Goal: Task Accomplishment & Management: Use online tool/utility

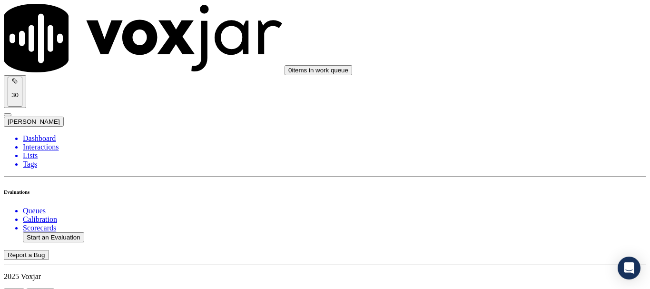
scroll to position [95, 0]
click at [53, 232] on button "Start an Evaluation" at bounding box center [53, 237] width 61 height 10
type input "20250912-202747_2162172868-all.mp3"
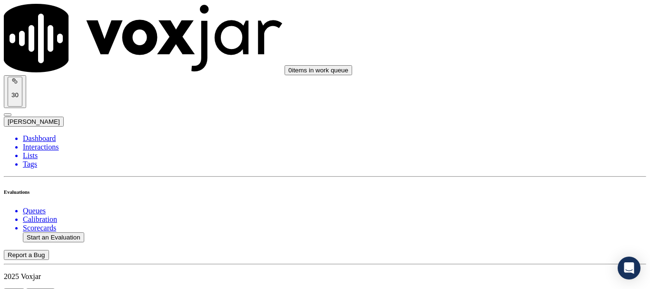
type input "[PERSON_NAME]"
type input "[DATE]T18:15"
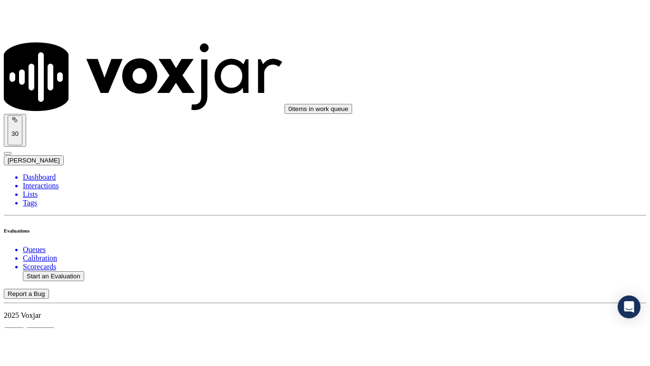
scroll to position [83, 0]
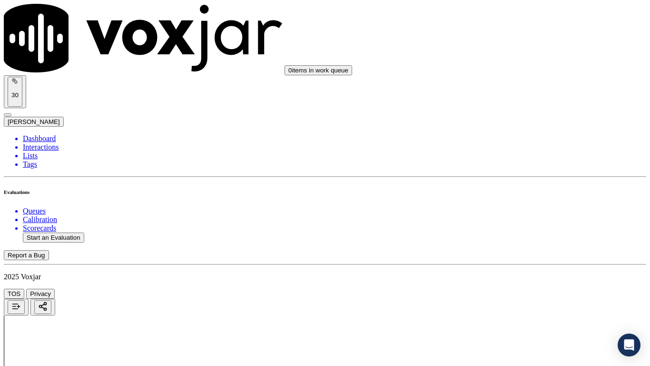
type input "[PERSON_NAME]"
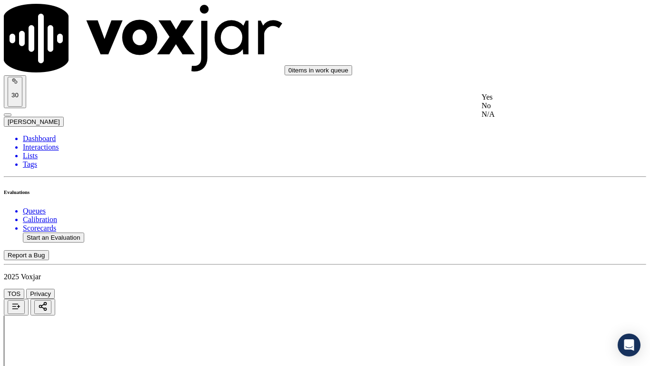
click at [530, 100] on div "Yes" at bounding box center [542, 97] width 121 height 9
click at [520, 231] on div "Yes" at bounding box center [542, 228] width 121 height 9
click at [509, 279] on div "Yes" at bounding box center [542, 275] width 121 height 9
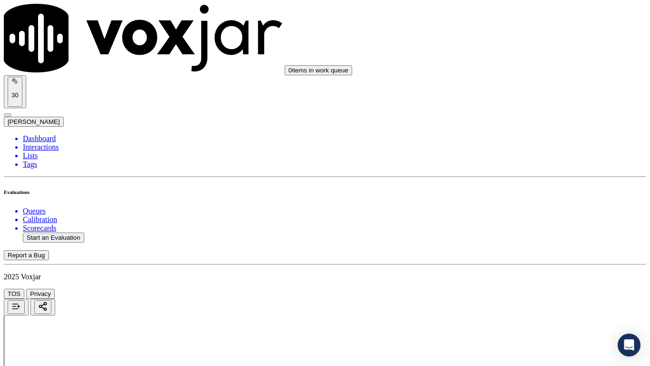
scroll to position [381, 0]
click at [517, 216] on div "N/A" at bounding box center [542, 211] width 121 height 9
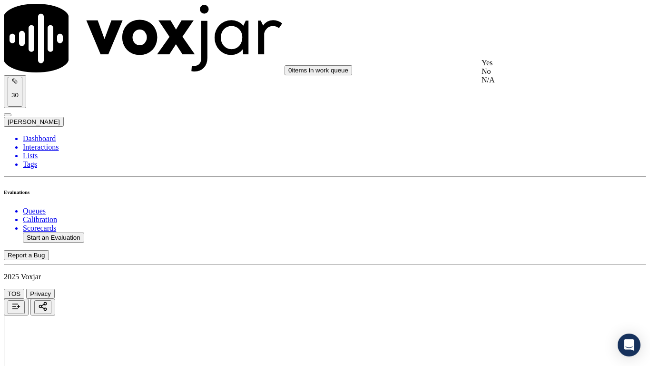
click at [508, 84] on div "N/A" at bounding box center [542, 80] width 121 height 9
click at [514, 187] on div "Yes" at bounding box center [542, 182] width 121 height 9
click at [509, 288] on div "Yes" at bounding box center [542, 314] width 121 height 9
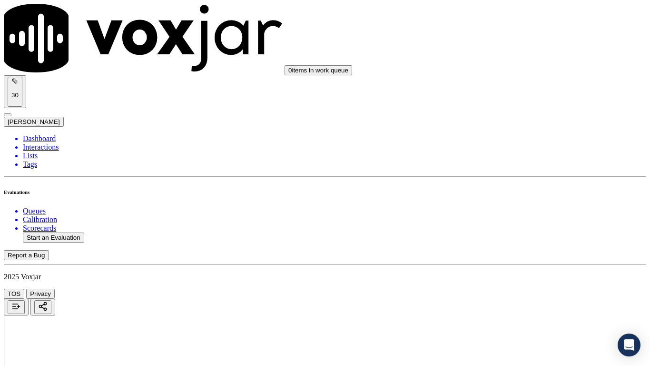
scroll to position [1000, 0]
click at [509, 116] on div "Yes" at bounding box center [542, 112] width 121 height 9
click at [522, 237] on div "Yes" at bounding box center [542, 232] width 121 height 9
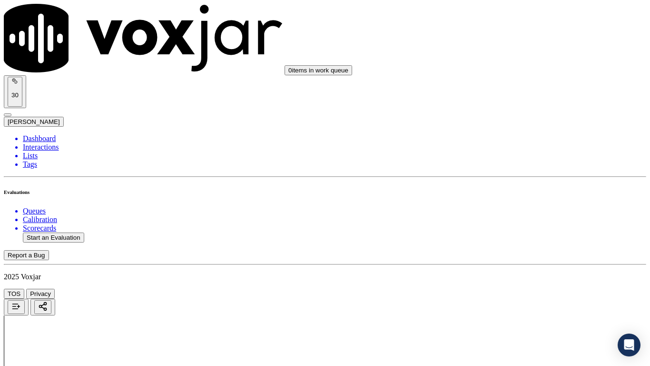
scroll to position [1333, 0]
click at [510, 46] on div "Yes" at bounding box center [542, 42] width 121 height 9
click at [513, 233] on div "Yes" at bounding box center [542, 228] width 121 height 9
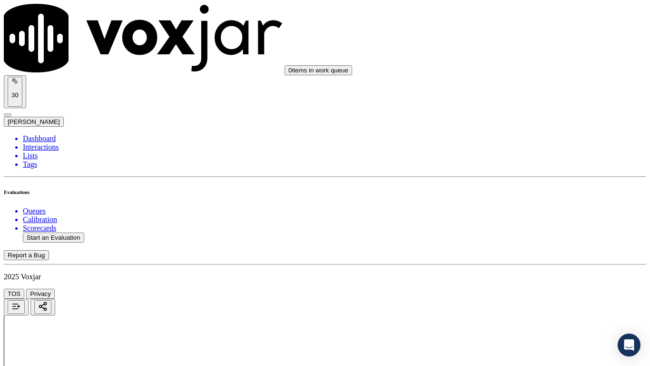
scroll to position [1618, 0]
click at [511, 113] on div "Yes" at bounding box center [542, 108] width 121 height 9
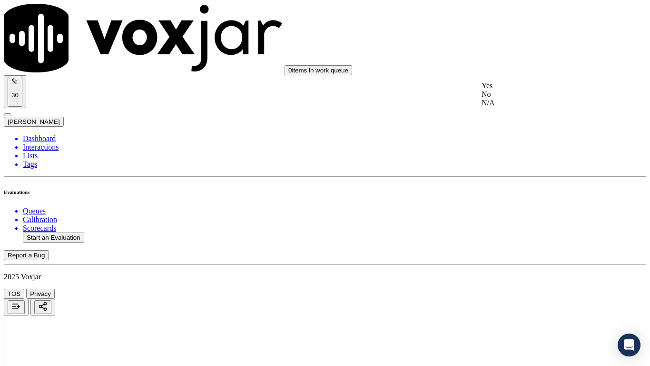
click at [512, 90] on div "Yes" at bounding box center [542, 85] width 121 height 9
click at [505, 209] on div "Yes" at bounding box center [542, 205] width 121 height 9
click at [512, 257] on div "Yes" at bounding box center [542, 252] width 121 height 9
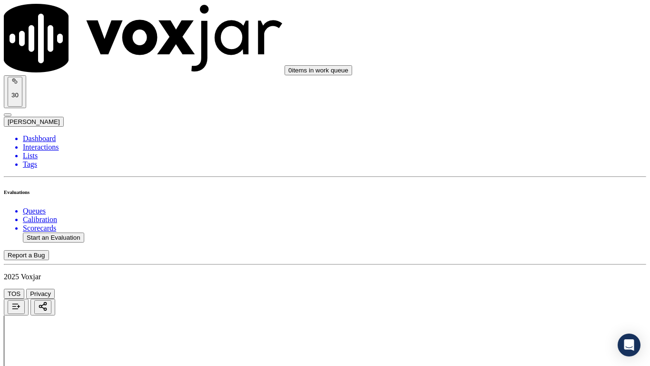
scroll to position [2094, 0]
click at [516, 127] on div "Yes" at bounding box center [542, 123] width 121 height 9
click at [519, 259] on div "Yes" at bounding box center [542, 255] width 121 height 9
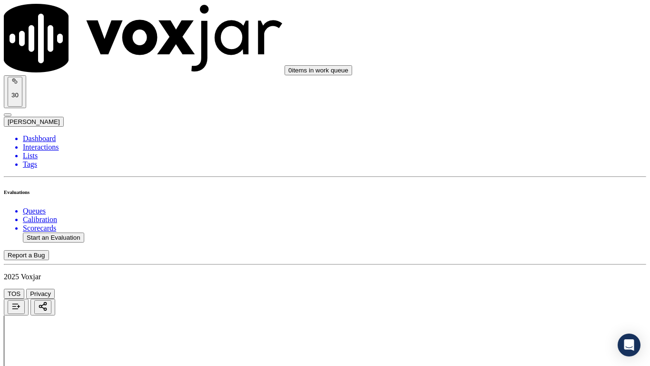
scroll to position [2332, 0]
click at [507, 141] on div "Yes" at bounding box center [542, 137] width 121 height 9
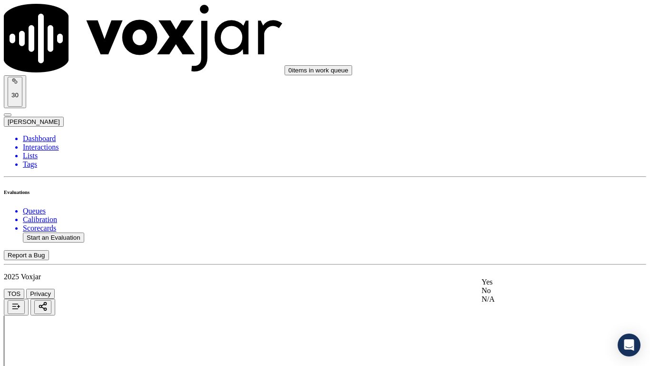
click at [505, 285] on div "Yes" at bounding box center [542, 282] width 121 height 9
drag, startPoint x: 524, startPoint y: 227, endPoint x: 529, endPoint y: 262, distance: 35.5
click at [522, 241] on div "Yes" at bounding box center [542, 237] width 121 height 9
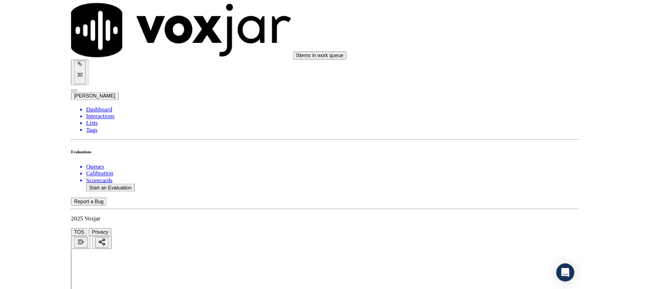
scroll to position [2634, 0]
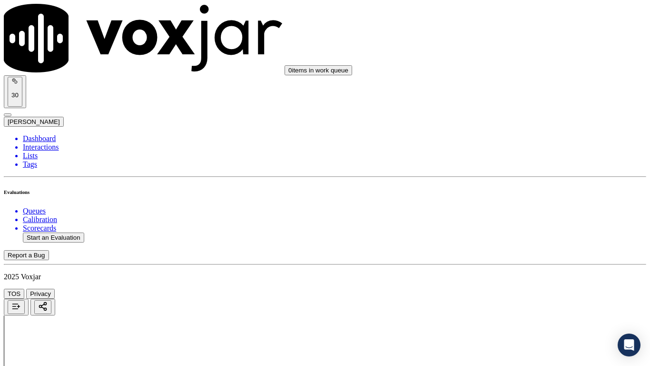
click at [516, 262] on div "Yes" at bounding box center [542, 257] width 121 height 9
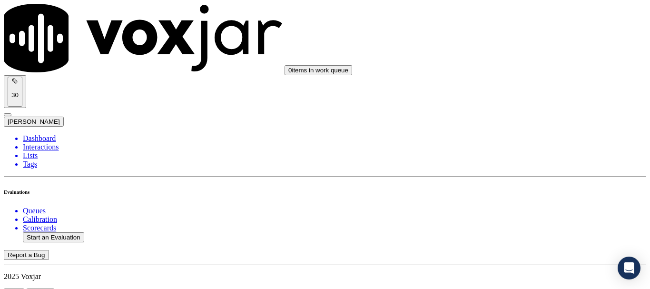
click at [70, 232] on button "Start an Evaluation" at bounding box center [53, 237] width 61 height 10
type input "20250912-143139_2162133585-all.mp3"
type input "lui"
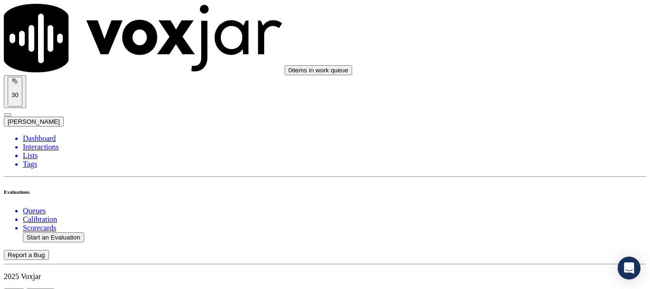
type input "[DATE]T18:16"
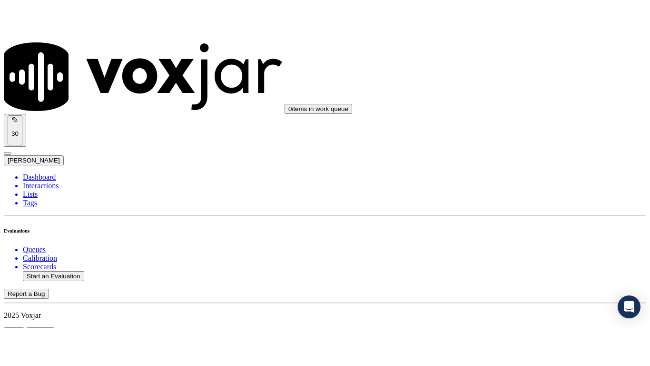
scroll to position [83, 0]
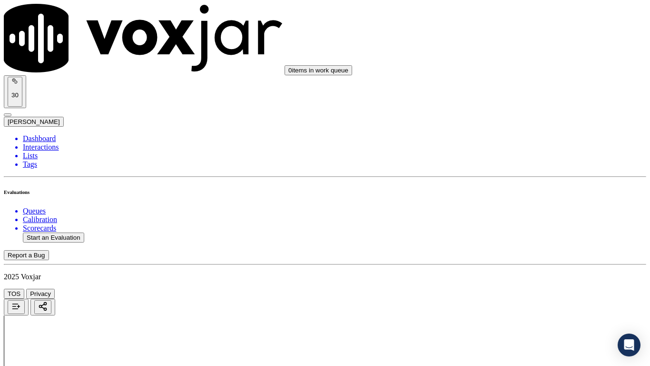
type input "[PERSON_NAME]"
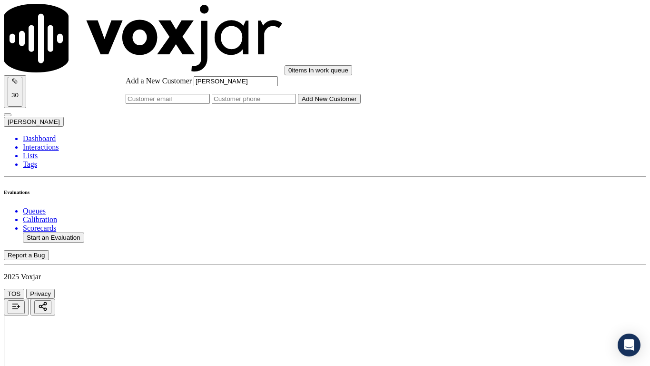
type input "[PERSON_NAME]"
click at [296, 104] on input "Add a New Customer" at bounding box center [254, 99] width 84 height 10
paste input "2162133585"
type input "2162133585"
click at [361, 104] on button "Add New Customer" at bounding box center [329, 99] width 63 height 10
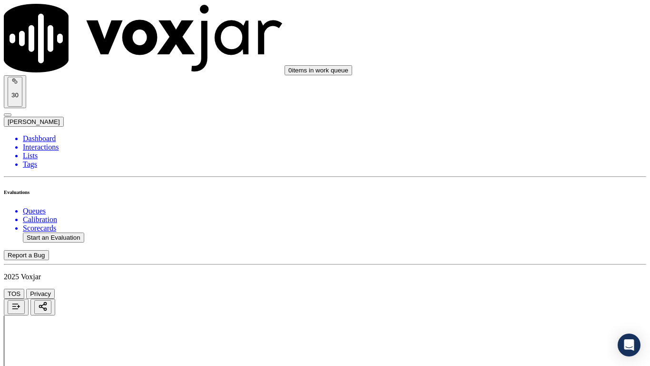
scroll to position [95, 0]
click at [518, 98] on div "Yes" at bounding box center [542, 97] width 121 height 9
click at [507, 233] on div "Yes" at bounding box center [542, 228] width 121 height 9
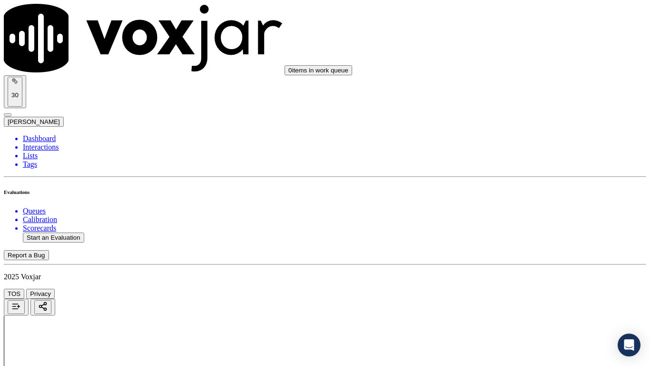
scroll to position [381, 0]
click at [511, 67] on div "Yes" at bounding box center [542, 63] width 121 height 9
click at [514, 216] on div "N/A" at bounding box center [542, 211] width 121 height 9
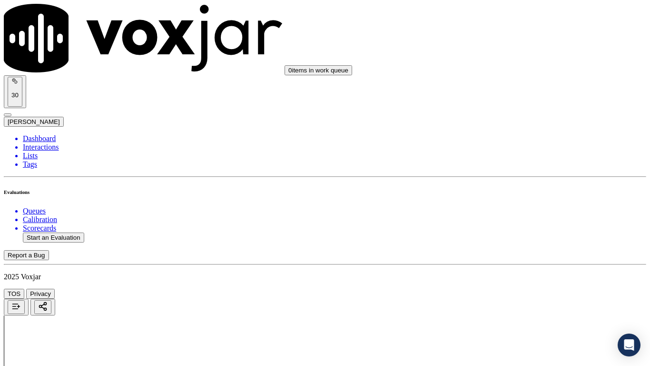
click at [515, 288] on div "N/A" at bounding box center [542, 292] width 121 height 9
click at [515, 139] on div "Yes" at bounding box center [542, 135] width 121 height 9
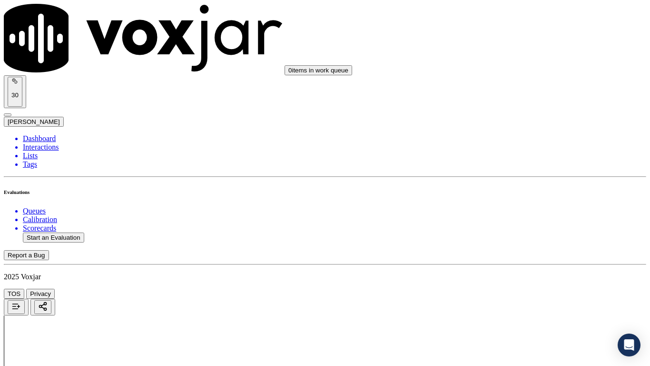
click at [513, 268] on div "Yes" at bounding box center [542, 266] width 121 height 9
click at [515, 125] on div "No" at bounding box center [542, 121] width 121 height 9
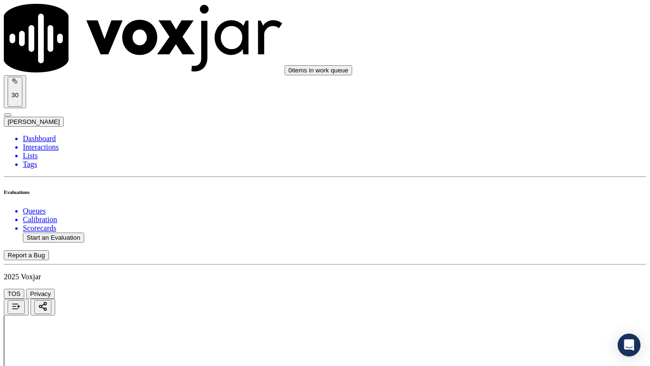
click at [519, 117] on div "Yes" at bounding box center [542, 112] width 121 height 9
click at [518, 237] on div "Yes" at bounding box center [542, 232] width 121 height 9
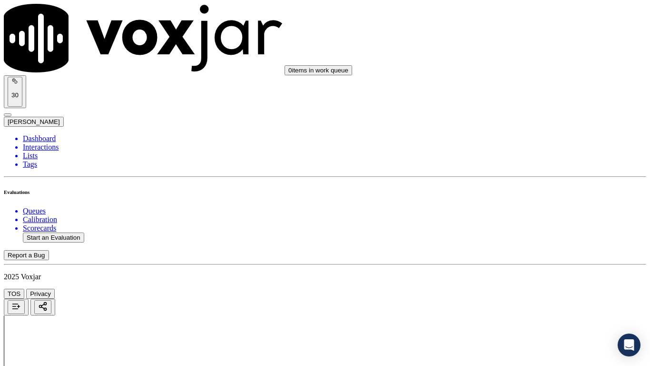
click at [525, 235] on div "Yes" at bounding box center [542, 232] width 121 height 9
click at [510, 138] on div "Yes" at bounding box center [542, 133] width 121 height 9
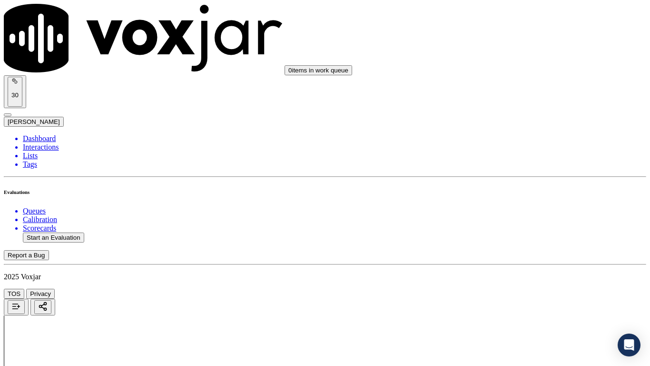
click at [516, 288] on div "Yes" at bounding box center [542, 299] width 121 height 9
click at [508, 84] on div "Yes" at bounding box center [542, 85] width 121 height 9
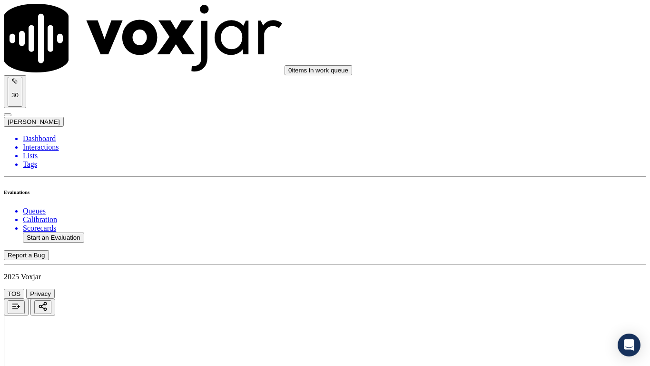
click at [517, 210] on div "Yes" at bounding box center [542, 205] width 121 height 9
click at [510, 257] on div "Yes" at bounding box center [542, 252] width 121 height 9
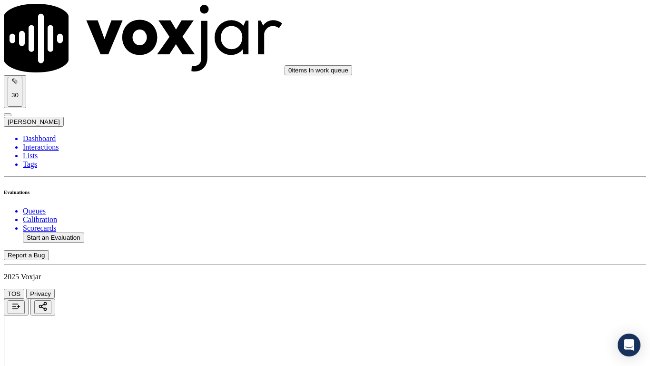
click at [511, 172] on div "Yes" at bounding box center [542, 171] width 121 height 9
click at [515, 117] on div "Yes" at bounding box center [542, 112] width 121 height 9
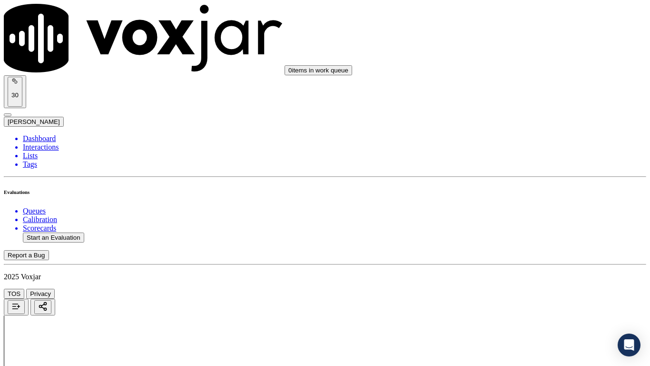
click at [525, 237] on div "Yes" at bounding box center [542, 232] width 121 height 9
click at [520, 119] on div "Yes" at bounding box center [542, 117] width 121 height 9
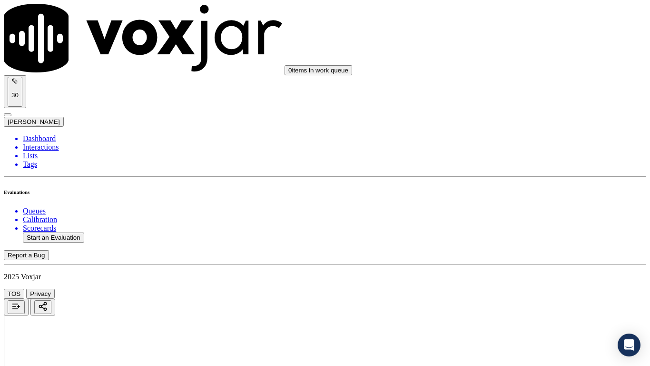
click at [515, 241] on div "Yes" at bounding box center [542, 237] width 121 height 9
click at [512, 260] on div "Yes" at bounding box center [542, 257] width 121 height 9
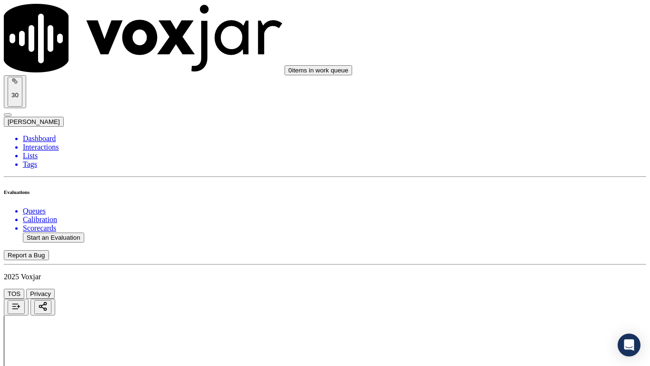
click at [61, 232] on button "Start an Evaluation" at bounding box center [53, 237] width 61 height 10
type input "20250912-125141_2165547055-all.mp3"
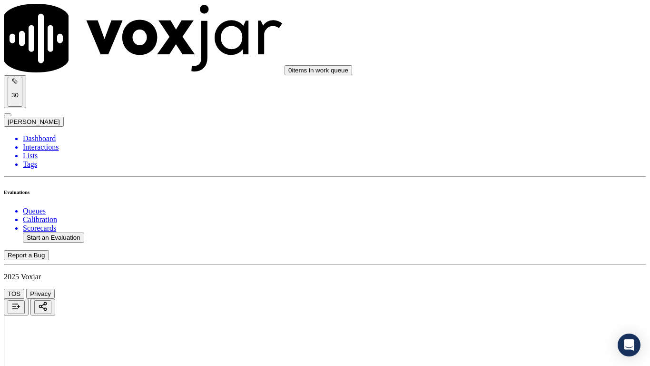
type input "manue"
type input "[DATE]T18:18"
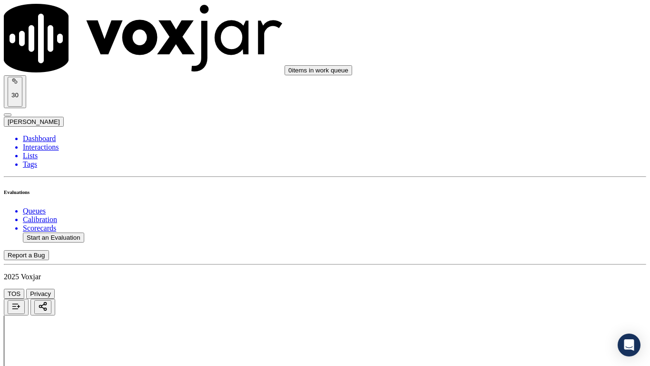
scroll to position [83, 0]
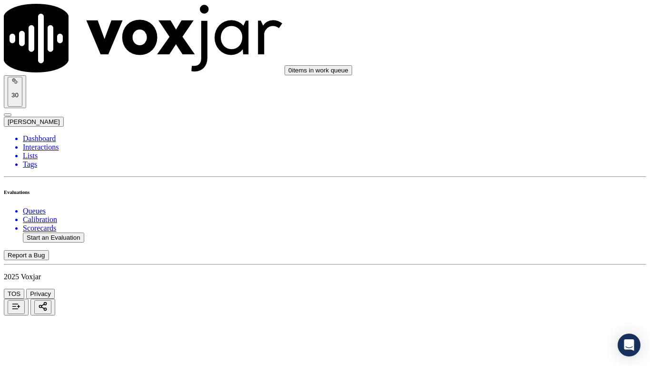
type input "[PERSON_NAME]"
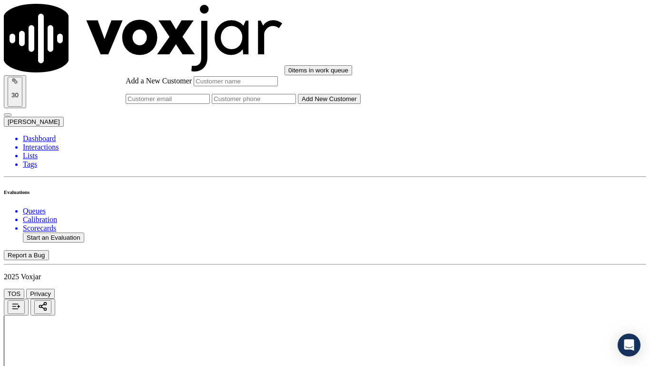
paste input "[PERSON_NAME]"
type input "[PERSON_NAME]"
click at [296, 104] on input "Add a New Customer" at bounding box center [254, 99] width 84 height 10
paste input "2165547055"
type input "2165547055"
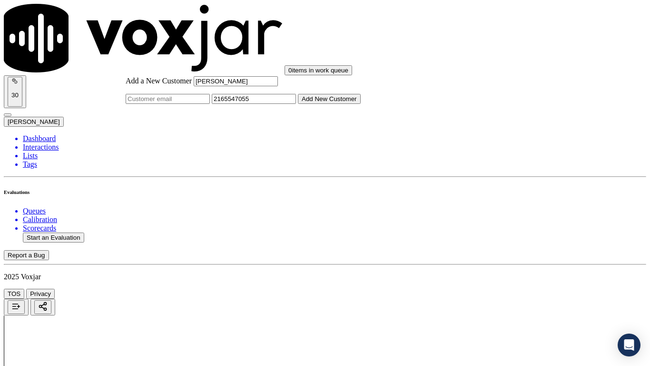
click at [361, 104] on button "Add New Customer" at bounding box center [329, 99] width 63 height 10
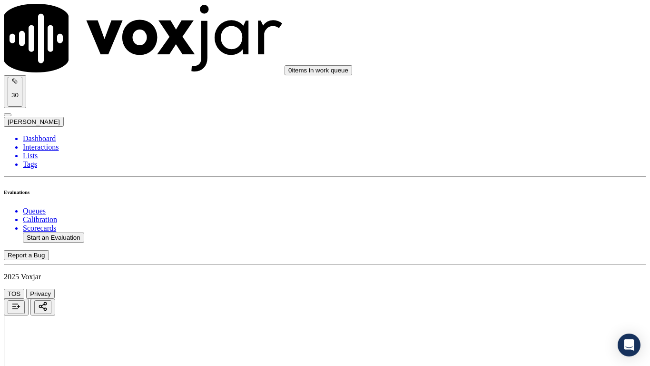
click at [527, 98] on div "Yes" at bounding box center [542, 97] width 121 height 9
click at [496, 233] on div "Yes" at bounding box center [542, 228] width 121 height 9
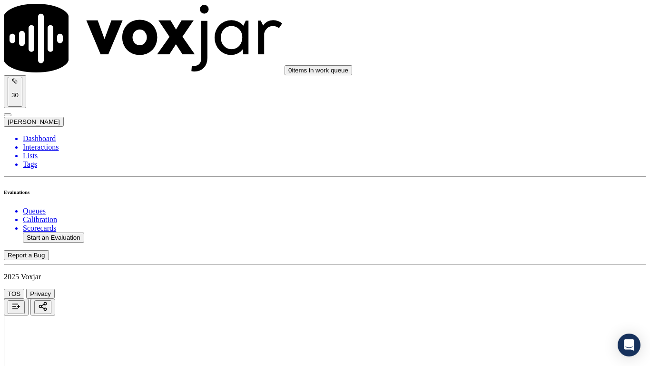
click at [505, 114] on div "Yes" at bounding box center [542, 110] width 121 height 9
click at [504, 263] on div "N/A" at bounding box center [542, 259] width 121 height 9
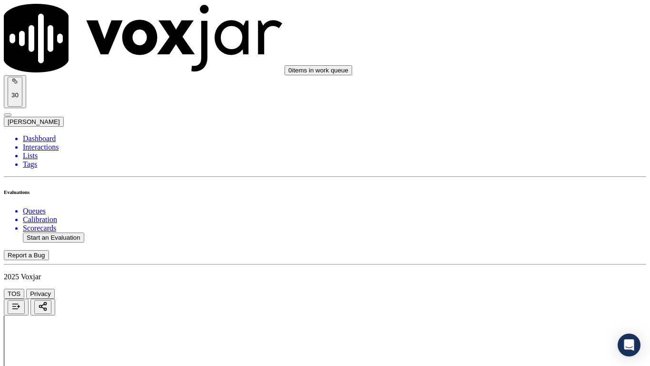
click at [520, 179] on div "N/A" at bounding box center [542, 175] width 121 height 9
click at [517, 282] on div "Yes" at bounding box center [542, 278] width 121 height 9
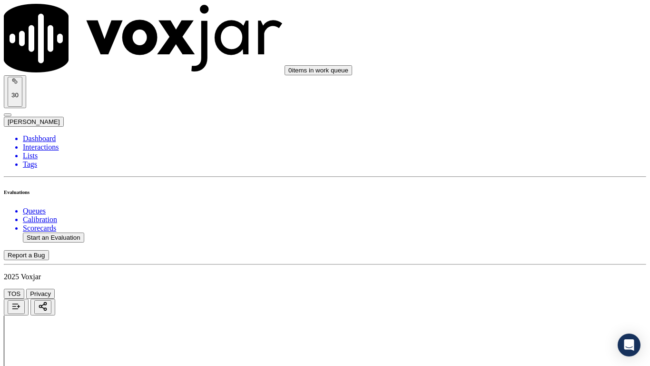
click at [516, 172] on div "Yes" at bounding box center [542, 171] width 121 height 9
click at [519, 288] on div "Yes" at bounding box center [542, 302] width 121 height 9
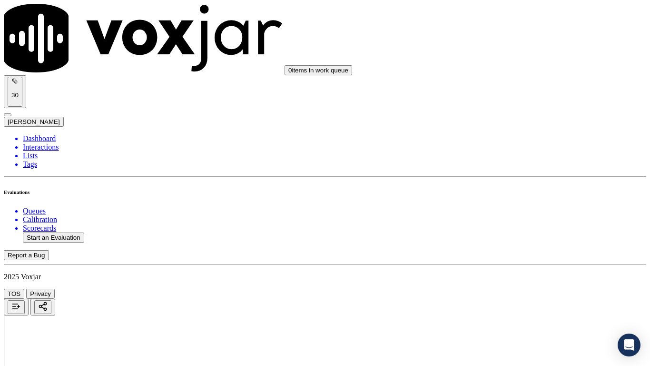
click at [516, 87] on div "Yes No N/A" at bounding box center [542, 98] width 121 height 26
click at [523, 94] on div "Yes" at bounding box center [542, 89] width 121 height 9
click at [515, 237] on div "Yes" at bounding box center [542, 232] width 121 height 9
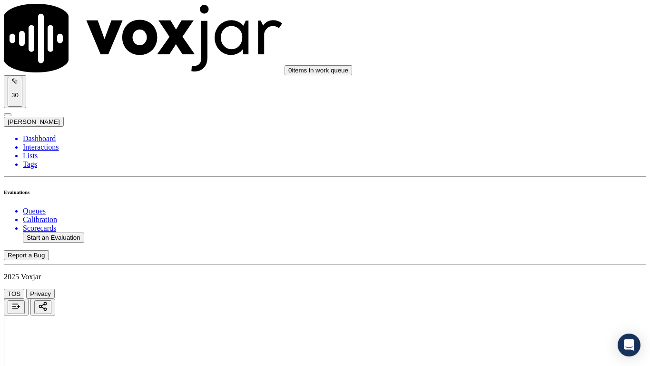
scroll to position [1380, 0]
click at [515, 183] on div "Yes" at bounding box center [542, 181] width 121 height 9
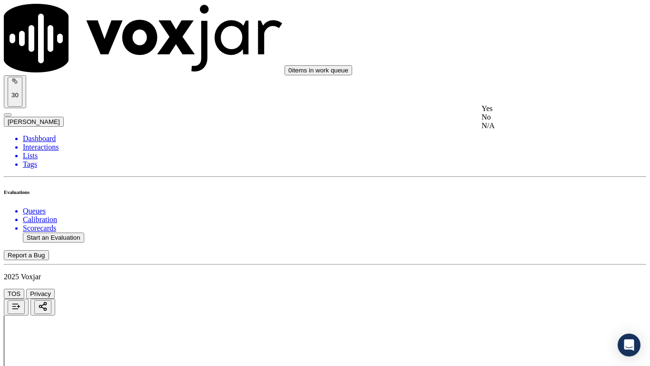
click at [508, 113] on div "Yes" at bounding box center [542, 108] width 121 height 9
click at [510, 229] on div "Yes" at bounding box center [542, 228] width 121 height 9
drag, startPoint x: 505, startPoint y: 139, endPoint x: 506, endPoint y: 150, distance: 11.5
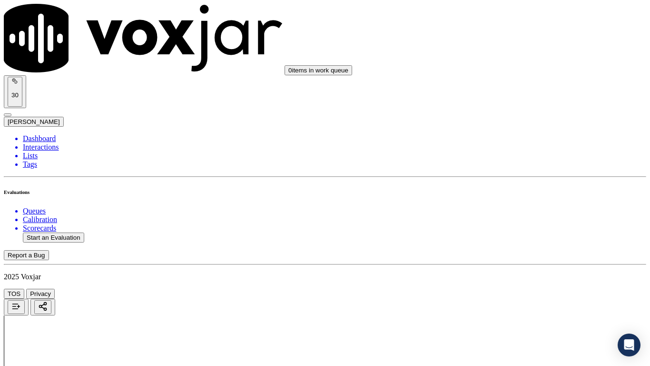
click at [507, 162] on div "Yes" at bounding box center [542, 158] width 121 height 9
click at [506, 281] on div "Yes" at bounding box center [542, 278] width 121 height 9
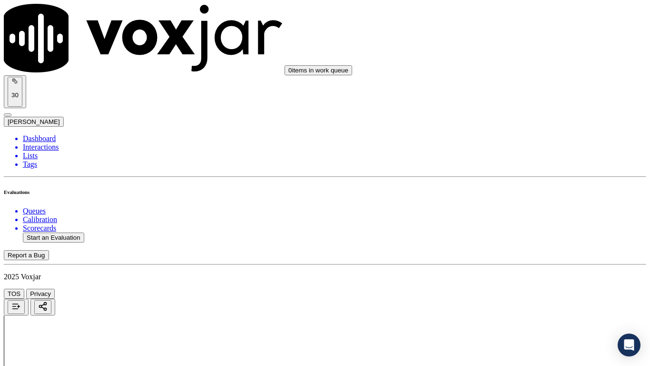
click at [509, 127] on div "Yes" at bounding box center [542, 123] width 121 height 9
click at [516, 254] on div "Yes" at bounding box center [542, 255] width 121 height 9
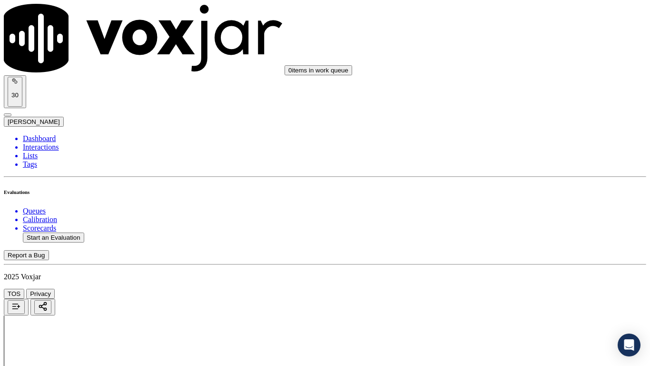
click at [509, 94] on div "Yes" at bounding box center [542, 89] width 121 height 9
click at [508, 260] on div "Yes" at bounding box center [542, 260] width 121 height 9
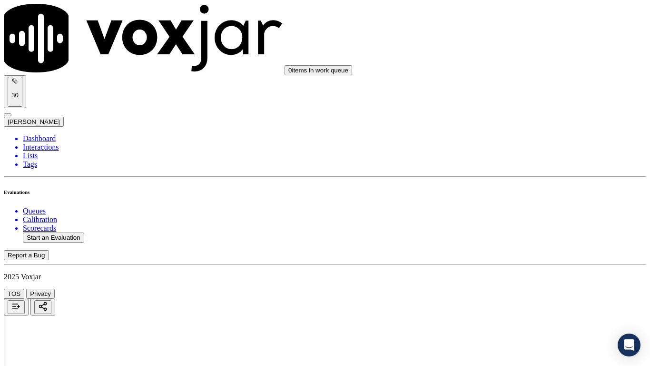
drag, startPoint x: 501, startPoint y: 126, endPoint x: 505, endPoint y: 130, distance: 5.7
click at [508, 146] on div "Yes" at bounding box center [542, 142] width 121 height 9
click at [506, 278] on div "Yes" at bounding box center [542, 273] width 121 height 9
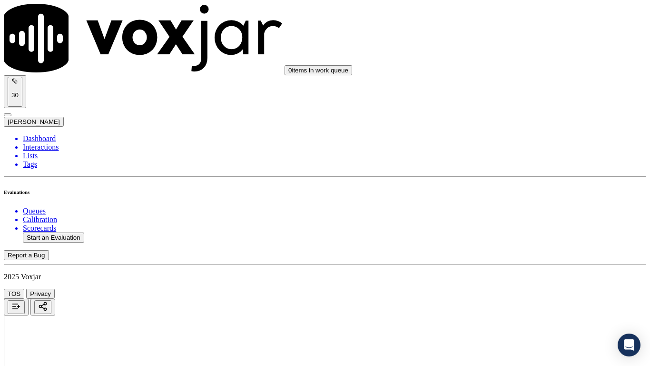
click at [76, 232] on button "Start an Evaluation" at bounding box center [53, 237] width 61 height 10
type input "20250912-142507_9375912480-all.mp3"
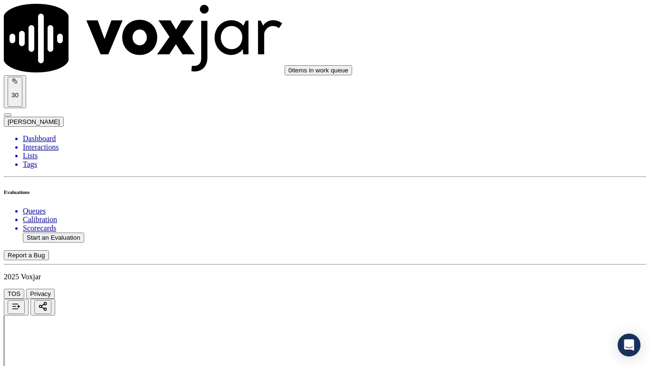
type input "[PERSON_NAME]"
type input "[DATE]T18:19"
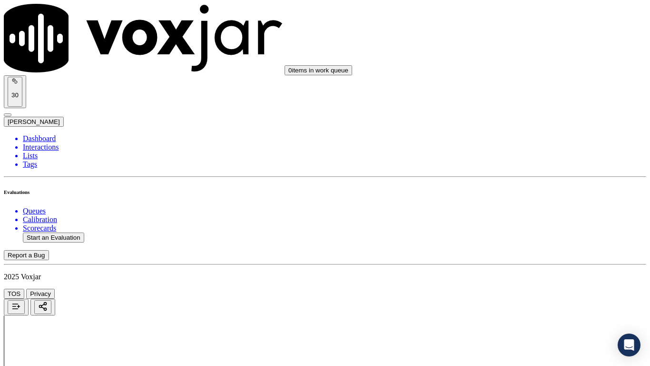
scroll to position [83, 0]
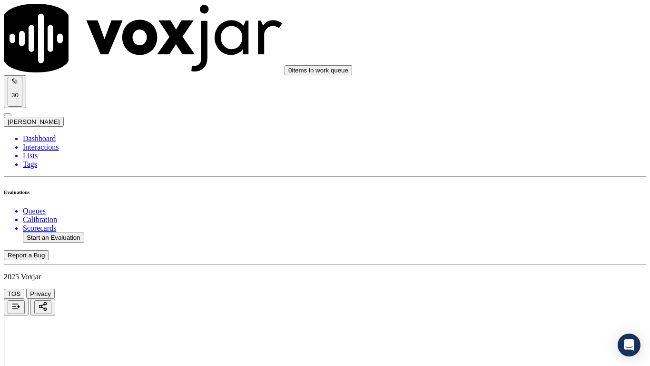
type input "[PERSON_NAME]"
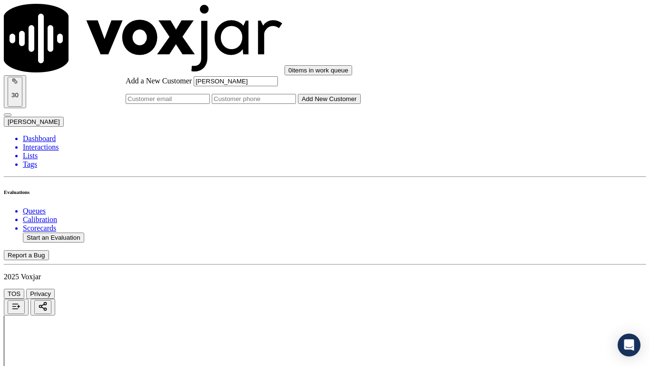
type input "[PERSON_NAME]"
click at [296, 104] on input "Add a New Customer" at bounding box center [254, 99] width 84 height 10
paste input "9375912480"
type input "9375912480"
click at [361, 104] on button "Add New Customer" at bounding box center [329, 99] width 63 height 10
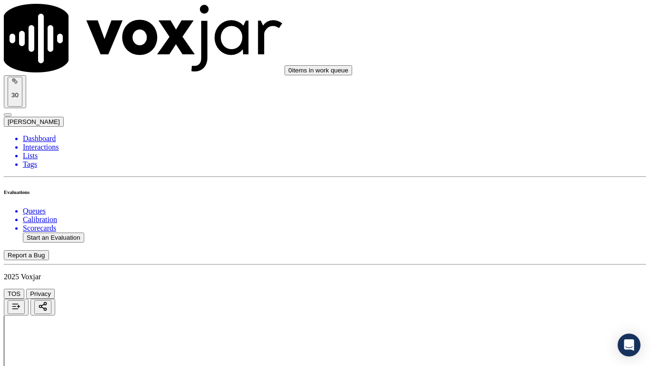
drag, startPoint x: 273, startPoint y: 139, endPoint x: 352, endPoint y: 252, distance: 138.1
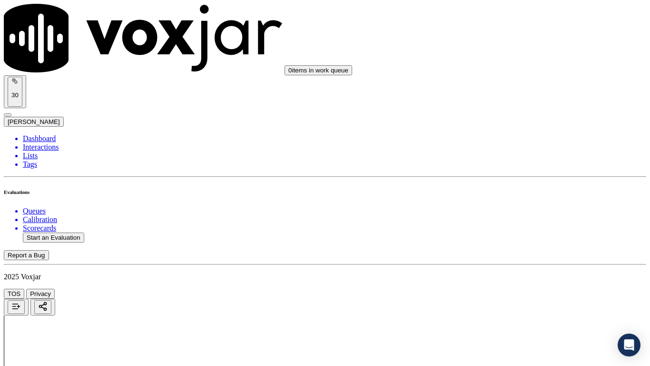
click at [521, 54] on div "Yes" at bounding box center [542, 49] width 121 height 9
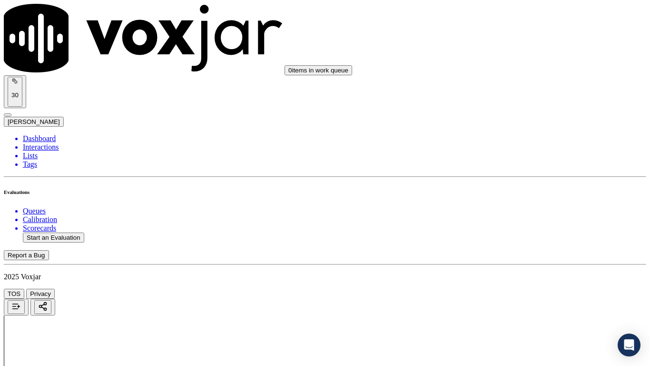
click at [520, 185] on div "Yes" at bounding box center [542, 181] width 121 height 9
click at [510, 288] on div "Yes" at bounding box center [542, 301] width 121 height 9
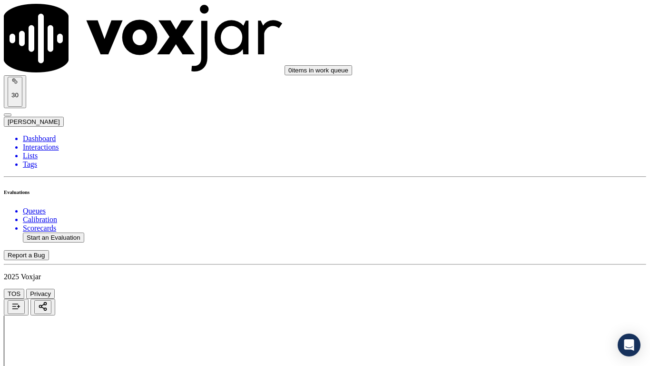
click at [499, 120] on div "N/A" at bounding box center [542, 116] width 121 height 9
click at [530, 275] on div "N/A" at bounding box center [542, 270] width 121 height 9
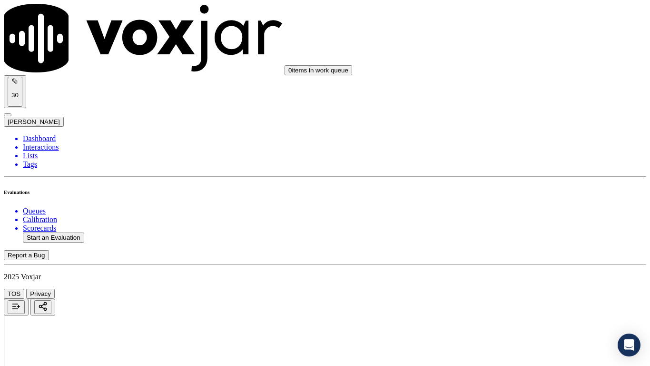
click at [517, 139] on div "Yes" at bounding box center [542, 135] width 121 height 9
click at [518, 268] on div "Yes" at bounding box center [542, 266] width 121 height 9
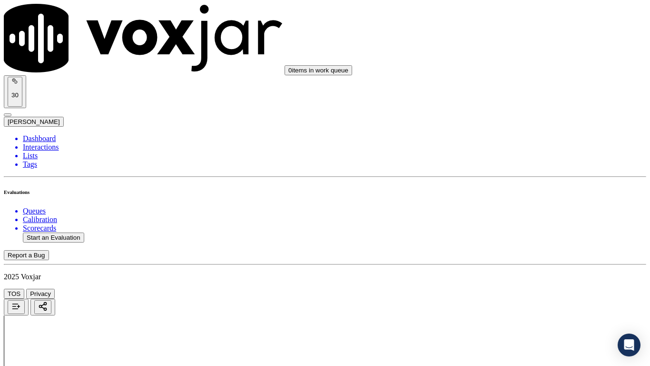
click at [512, 69] on div "Yes" at bounding box center [542, 64] width 121 height 9
click at [514, 189] on div "Yes" at bounding box center [542, 184] width 121 height 9
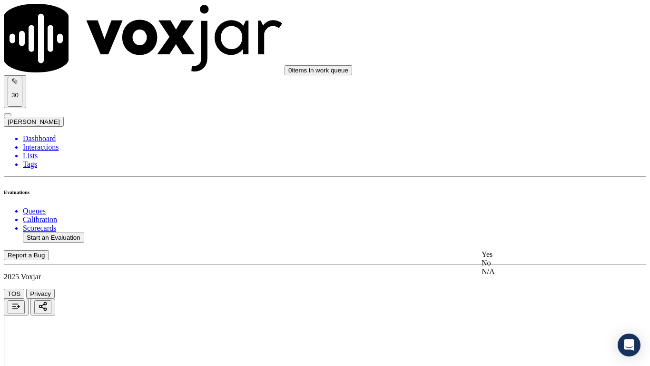
click at [517, 258] on div "Yes" at bounding box center [542, 254] width 121 height 9
click at [524, 233] on div "Yes" at bounding box center [542, 228] width 121 height 9
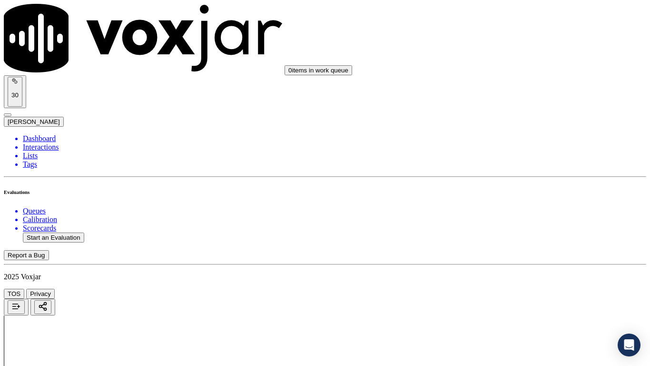
click at [517, 113] on div "Yes" at bounding box center [542, 108] width 121 height 9
click at [524, 232] on div "Yes" at bounding box center [542, 228] width 121 height 9
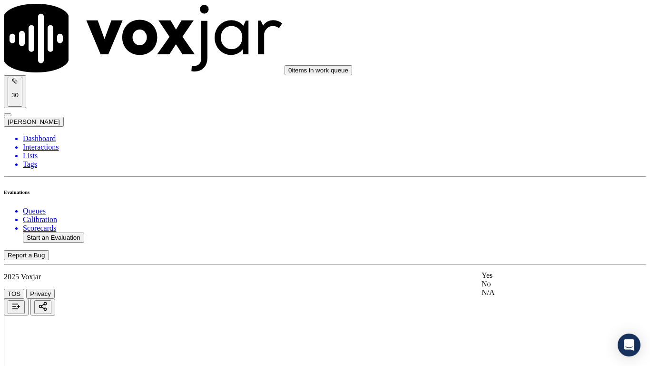
click at [508, 279] on div "Yes" at bounding box center [542, 275] width 121 height 9
click at [503, 234] on div "Yes" at bounding box center [542, 230] width 121 height 9
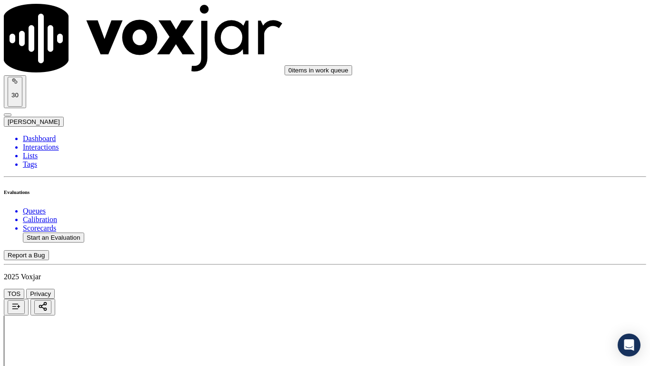
click at [526, 164] on div "Yes" at bounding box center [542, 160] width 121 height 9
click at [518, 80] on div "Yes" at bounding box center [542, 76] width 121 height 9
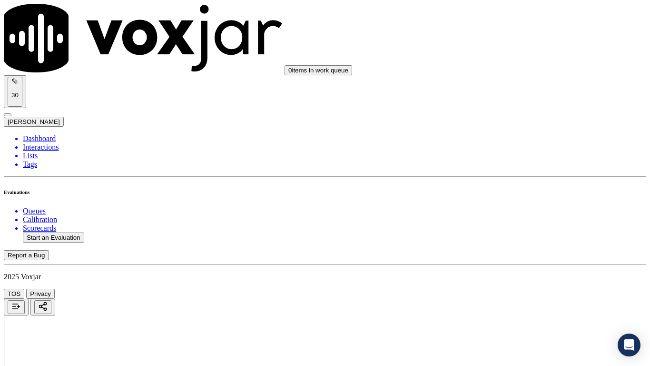
click at [509, 258] on div "Yes" at bounding box center [542, 254] width 121 height 9
click at [513, 217] on div "Yes" at bounding box center [542, 212] width 121 height 9
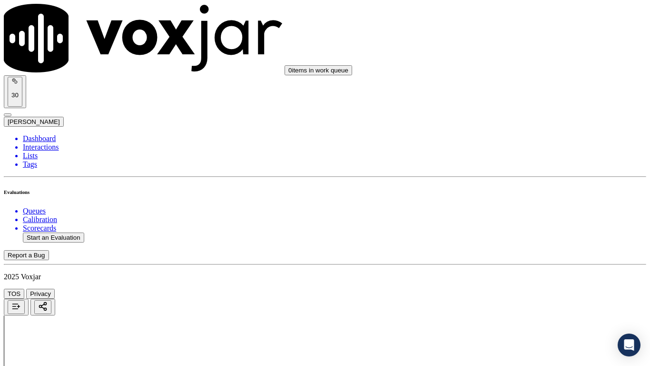
click at [499, 263] on div "Yes" at bounding box center [542, 259] width 121 height 9
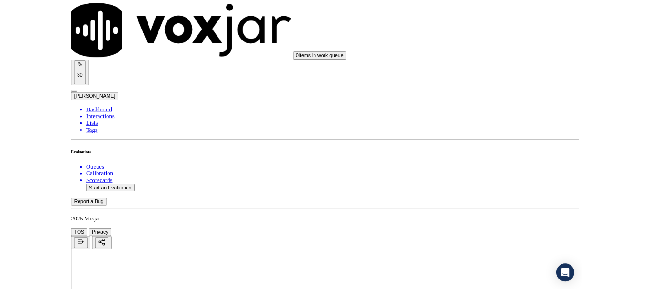
scroll to position [2634, 0]
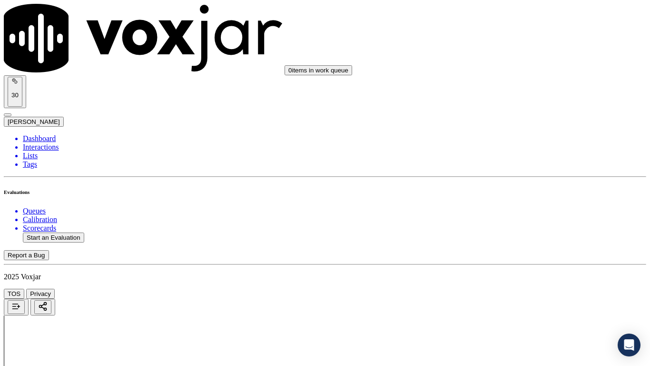
click at [508, 262] on div "Yes" at bounding box center [542, 257] width 121 height 9
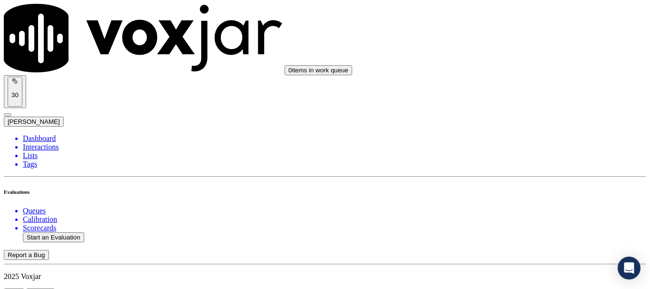
click at [61, 232] on button "Start an Evaluation" at bounding box center [53, 237] width 61 height 10
type input "20250912-184049_3307148857-all.mp3"
type input "mich"
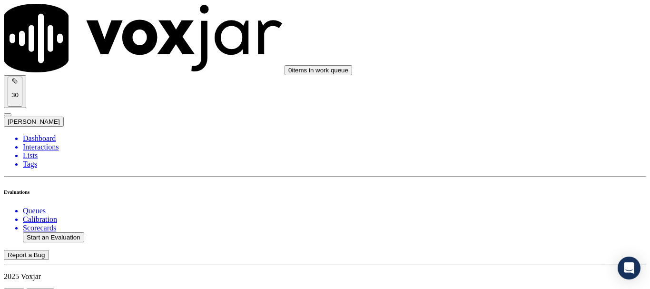
type input "[DATE]T18:20"
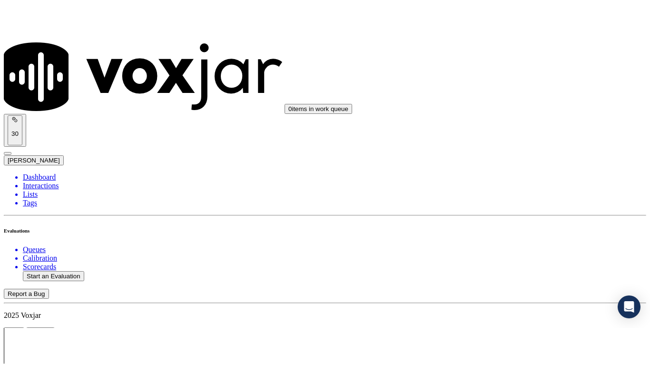
scroll to position [83, 0]
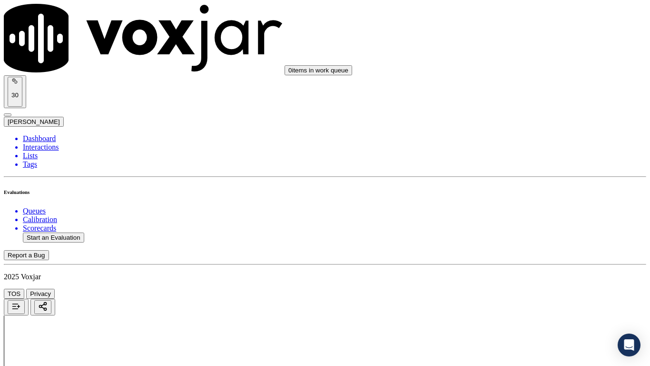
type input "[PERSON_NAME]"
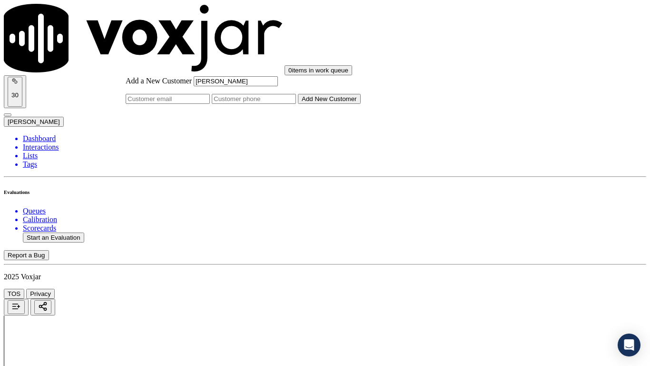
type input "[PERSON_NAME]"
click at [296, 104] on input "Add a New Customer" at bounding box center [254, 99] width 84 height 10
paste input "3307148857"
type input "3307148857"
click at [361, 104] on button "Add New Customer" at bounding box center [329, 99] width 63 height 10
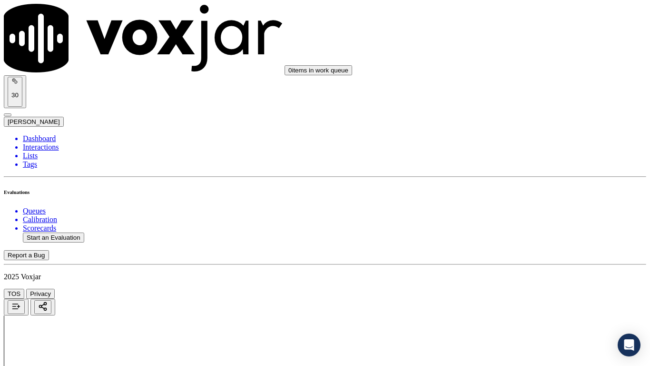
click at [519, 50] on div "Yes" at bounding box center [542, 49] width 121 height 9
click at [502, 185] on div "Yes" at bounding box center [542, 181] width 121 height 9
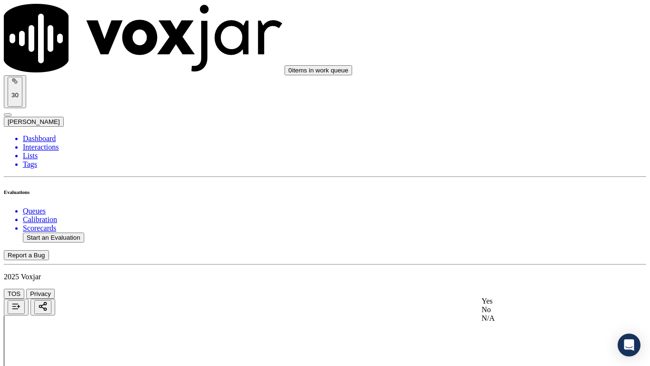
click at [525, 288] on div "Yes" at bounding box center [542, 301] width 121 height 9
click at [534, 151] on div "Yes" at bounding box center [542, 146] width 121 height 9
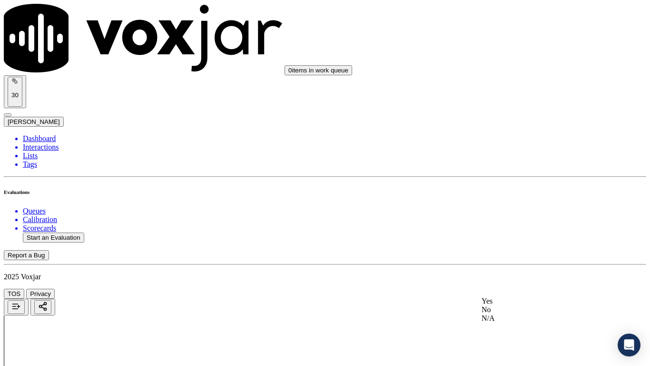
click at [521, 288] on div "N/A" at bounding box center [542, 318] width 121 height 9
click at [515, 181] on div "N/A" at bounding box center [542, 177] width 121 height 9
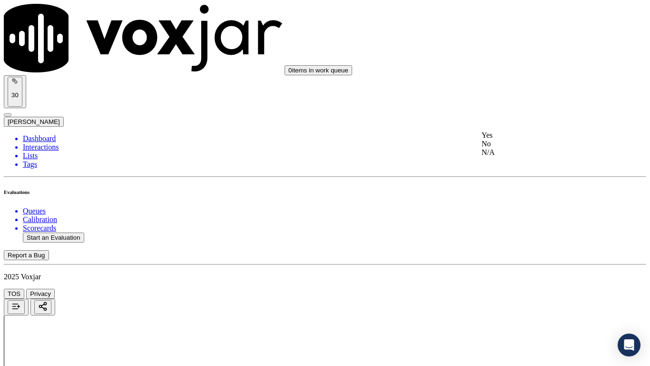
click at [515, 137] on div "Yes" at bounding box center [542, 135] width 121 height 9
click at [523, 270] on div "Yes" at bounding box center [542, 266] width 121 height 9
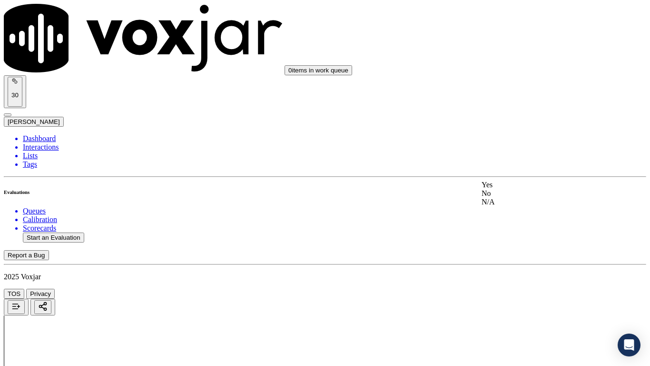
click at [513, 188] on div "Yes" at bounding box center [542, 184] width 121 height 9
click at [525, 66] on div "Yes" at bounding box center [542, 64] width 121 height 9
click at [514, 258] on div "Yes" at bounding box center [542, 254] width 121 height 9
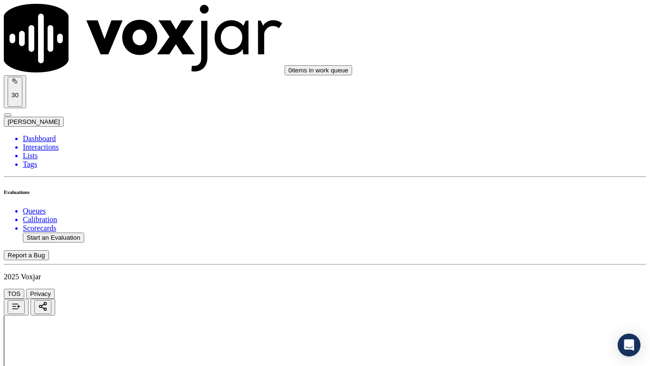
scroll to position [1380, 0]
click at [534, 185] on div "Yes" at bounding box center [542, 181] width 121 height 9
click at [515, 278] on div "Yes" at bounding box center [542, 273] width 121 height 9
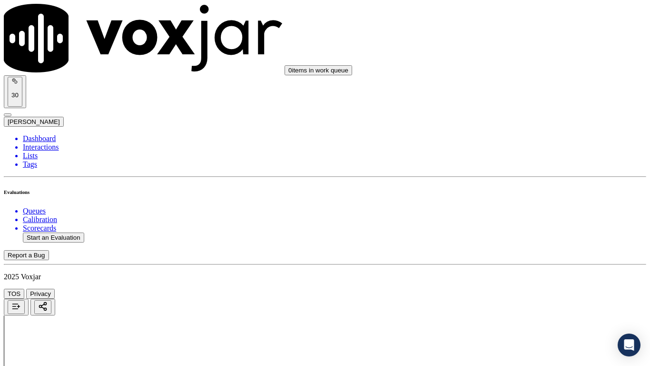
scroll to position [1618, 0]
click at [508, 233] on div "Yes" at bounding box center [542, 228] width 121 height 9
click at [506, 279] on div "Yes" at bounding box center [542, 275] width 121 height 9
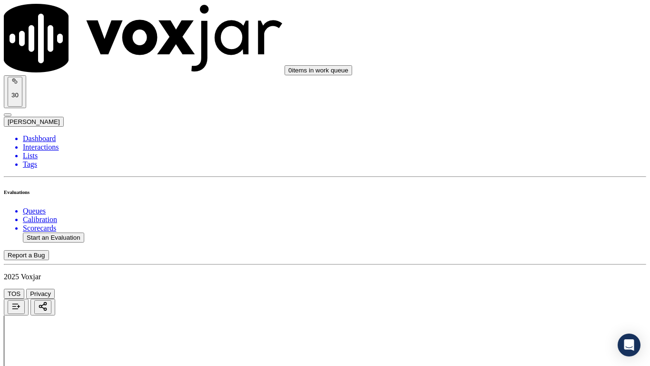
scroll to position [1999, 0]
click at [502, 92] on div "Yes" at bounding box center [542, 87] width 121 height 9
click at [516, 223] on div "Yes" at bounding box center [542, 219] width 121 height 9
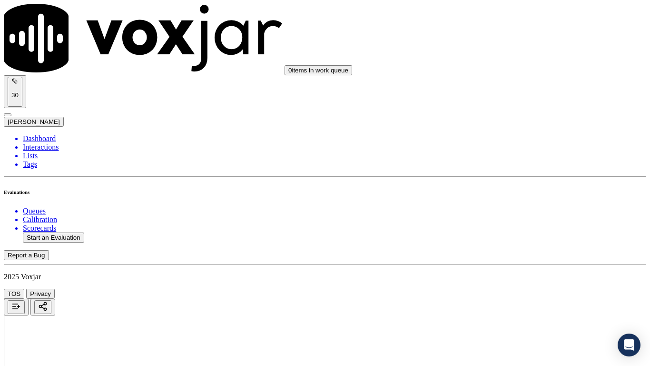
click at [509, 281] on div "Yes" at bounding box center [542, 277] width 121 height 9
click at [521, 90] on div "Yes" at bounding box center [542, 89] width 121 height 9
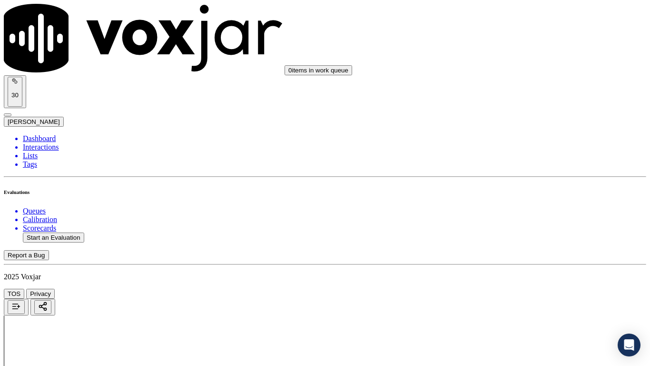
click at [539, 263] on div "Yes" at bounding box center [542, 260] width 121 height 9
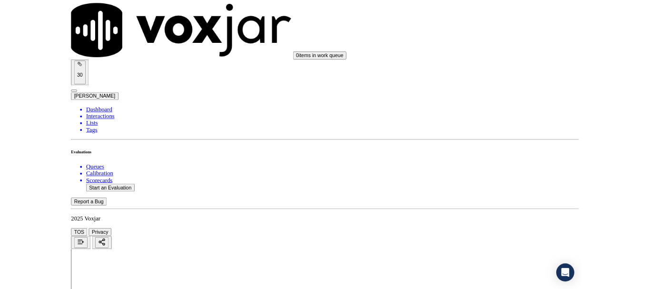
scroll to position [2634, 0]
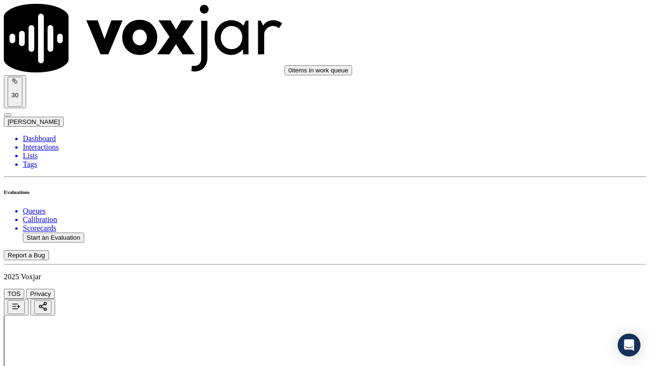
click at [516, 130] on div "Yes" at bounding box center [542, 126] width 121 height 9
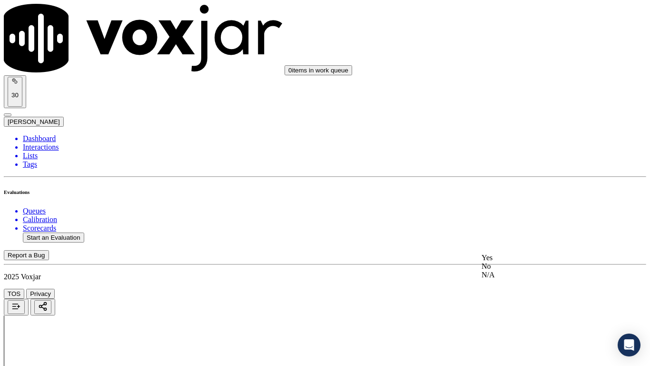
click at [499, 258] on div "Yes" at bounding box center [542, 257] width 121 height 9
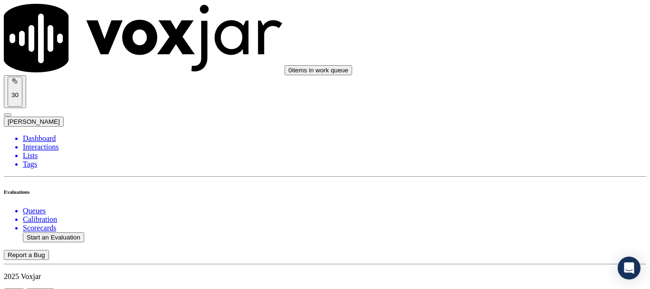
click at [57, 232] on button "Start an Evaluation" at bounding box center [53, 237] width 61 height 10
type input "20250912-191047_3307148857-all.mp3"
type input "miche"
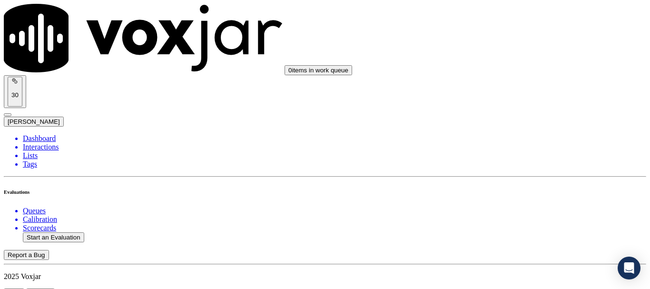
type input "[DATE]T18:29"
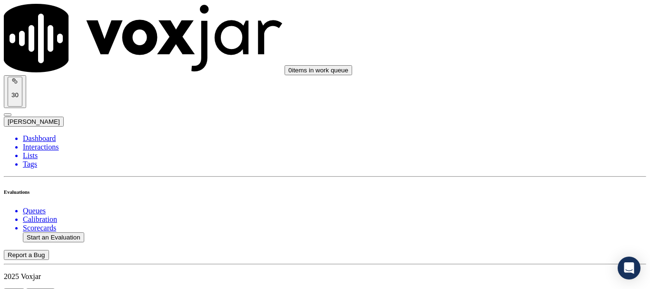
scroll to position [95, 0]
type input "[PERSON_NAME]"
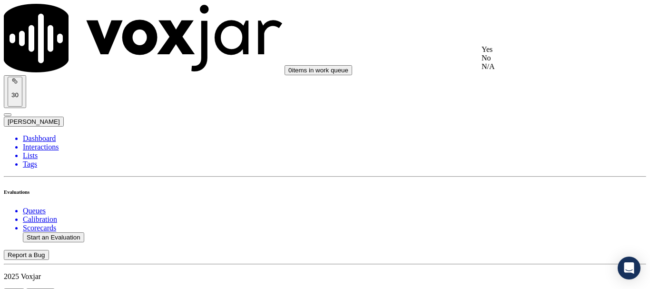
click at [518, 50] on div "Yes" at bounding box center [542, 49] width 121 height 9
click at [539, 185] on div "Yes" at bounding box center [542, 181] width 121 height 9
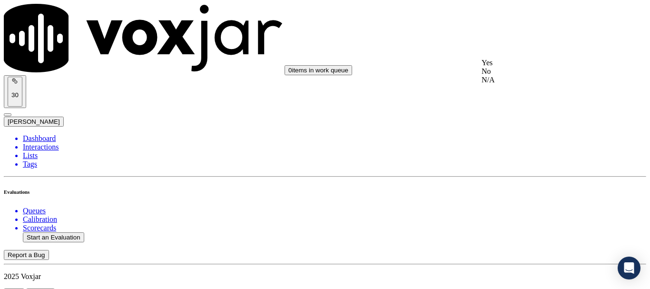
click at [520, 66] on div "Yes" at bounding box center [542, 63] width 121 height 9
click at [535, 216] on div "N/A" at bounding box center [542, 211] width 121 height 9
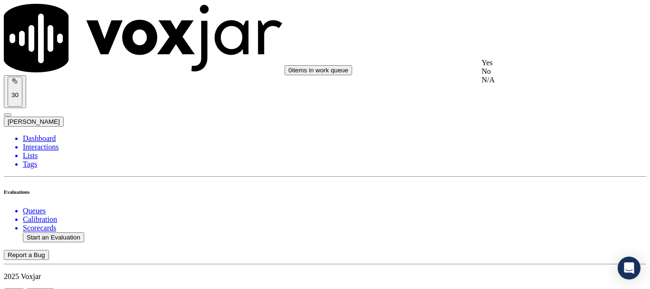
click at [524, 84] on div "N/A" at bounding box center [542, 80] width 121 height 9
click at [526, 187] on div "Yes" at bounding box center [542, 182] width 121 height 9
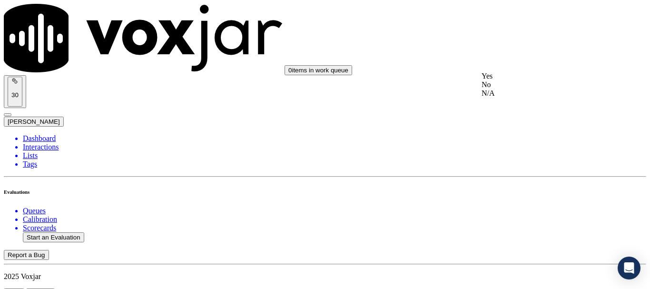
click at [514, 80] on div "Yes" at bounding box center [542, 76] width 121 height 9
click at [525, 212] on div "Yes" at bounding box center [542, 207] width 121 height 9
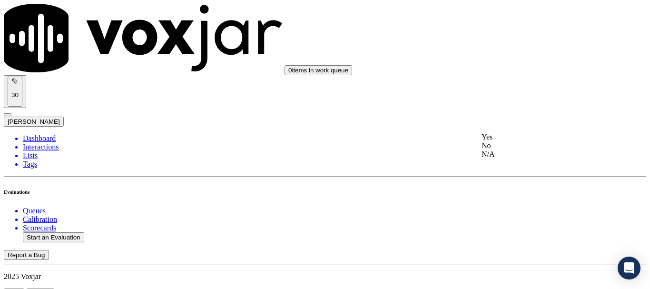
click at [521, 141] on div "Yes" at bounding box center [542, 137] width 121 height 9
click at [522, 44] on div "Yes" at bounding box center [542, 42] width 121 height 9
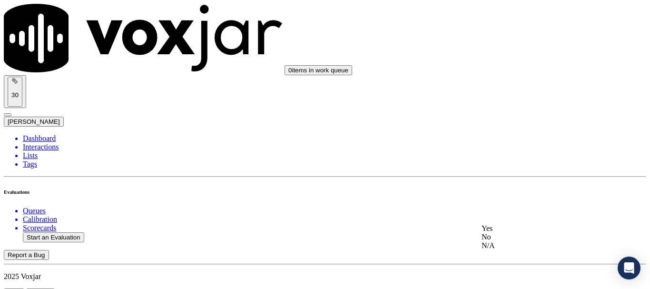
click at [526, 231] on div "Yes" at bounding box center [542, 228] width 121 height 9
click at [520, 113] on div "Yes" at bounding box center [542, 108] width 121 height 9
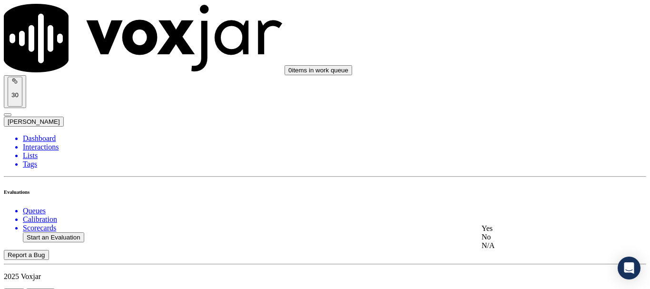
click at [519, 230] on div "Yes" at bounding box center [542, 228] width 121 height 9
click at [523, 162] on div "Yes" at bounding box center [542, 158] width 121 height 9
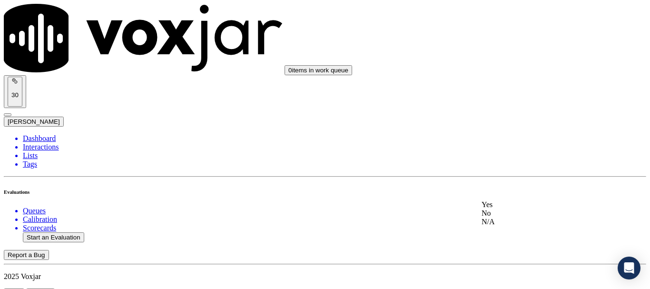
click at [503, 209] on div "Yes" at bounding box center [542, 204] width 121 height 9
click at [513, 174] on div "Yes" at bounding box center [542, 171] width 121 height 9
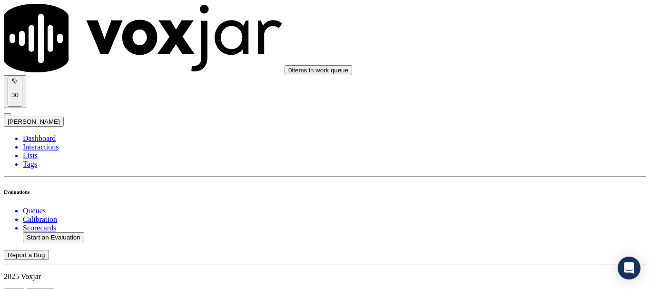
click at [515, 237] on div "Yes" at bounding box center [542, 232] width 121 height 9
click at [524, 117] on div "Yes" at bounding box center [542, 112] width 121 height 9
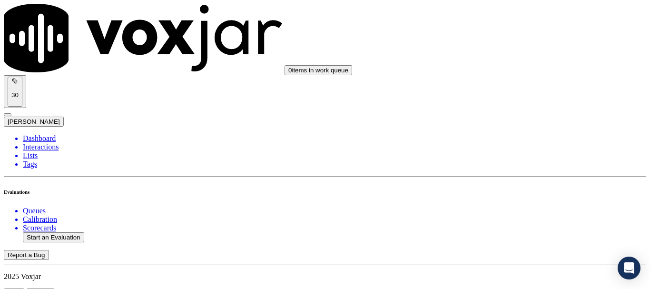
click at [518, 212] on div "Yes" at bounding box center [542, 212] width 121 height 9
click at [506, 183] on div "Yes" at bounding box center [542, 181] width 121 height 9
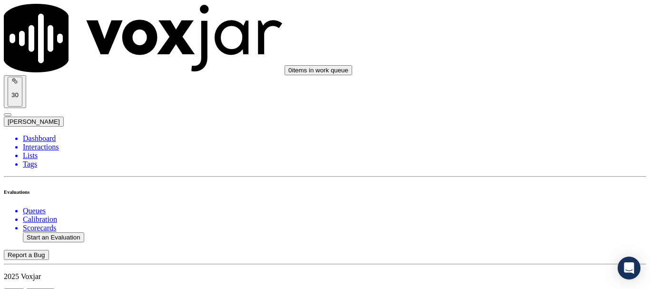
click at [515, 51] on div "Yes" at bounding box center [542, 49] width 121 height 9
click at [40, 232] on button "Start an Evaluation" at bounding box center [53, 237] width 61 height 10
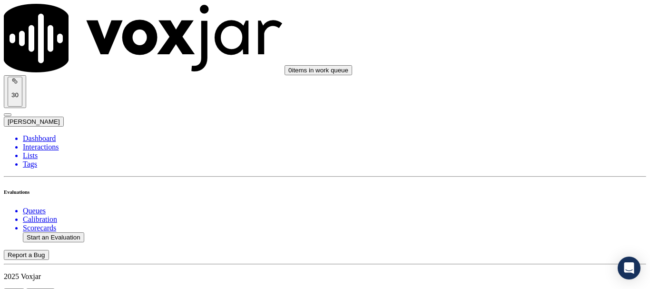
type input "20250912-191225_4196322635-all.mp3"
type input "lui"
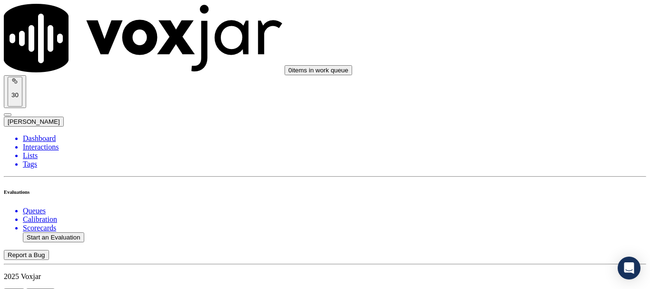
type input "[DATE]T18:36"
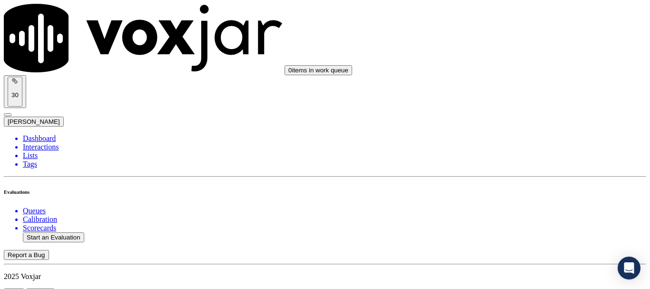
scroll to position [95, 0]
type input "[PERSON_NAME]"
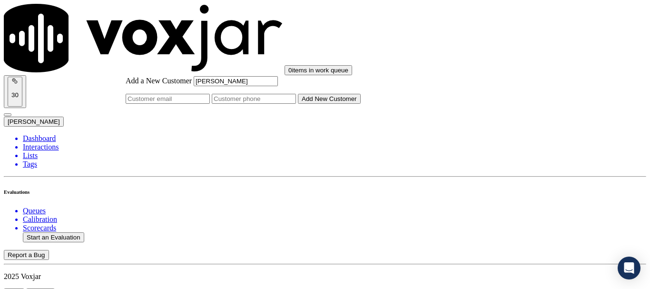
type input "[PERSON_NAME]"
drag, startPoint x: 379, startPoint y: 148, endPoint x: 365, endPoint y: 157, distance: 16.5
click at [296, 104] on input "Add a New Customer" at bounding box center [254, 99] width 84 height 10
paste input "4196322635"
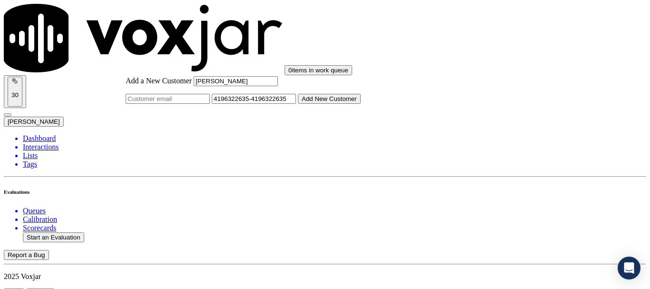
drag, startPoint x: 422, startPoint y: 149, endPoint x: 377, endPoint y: 149, distance: 45.7
click at [296, 104] on input "4196322635-4196322635" at bounding box center [254, 99] width 84 height 10
paste input "8438552783"
type input "4196322635-8438552783"
click at [361, 104] on button "Add New Customer" at bounding box center [329, 99] width 63 height 10
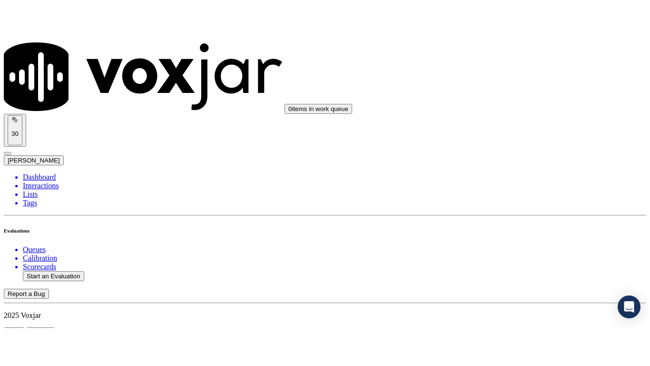
scroll to position [211, 0]
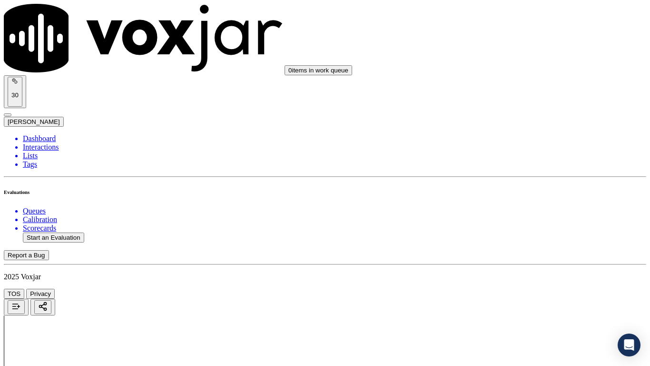
click at [522, 197] on div "Yes" at bounding box center [542, 192] width 121 height 9
click at [507, 42] on div "Yes" at bounding box center [542, 38] width 121 height 9
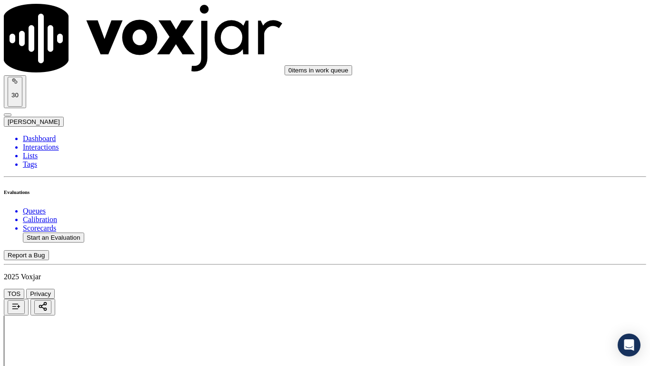
click at [525, 159] on div "Yes" at bounding box center [542, 158] width 121 height 9
click at [519, 120] on div "N/A" at bounding box center [542, 116] width 121 height 9
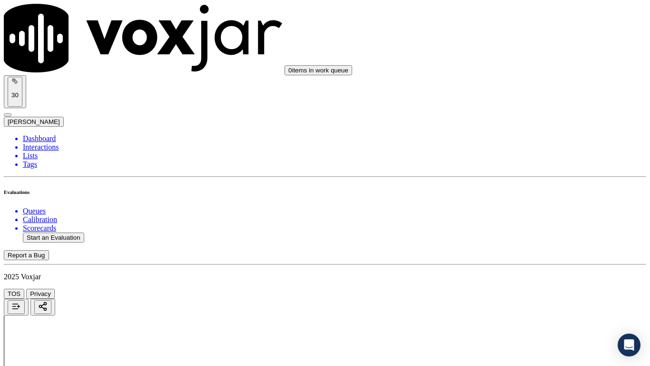
click at [531, 275] on div "N/A" at bounding box center [542, 270] width 121 height 9
click at [506, 44] on div "Yes" at bounding box center [542, 40] width 121 height 9
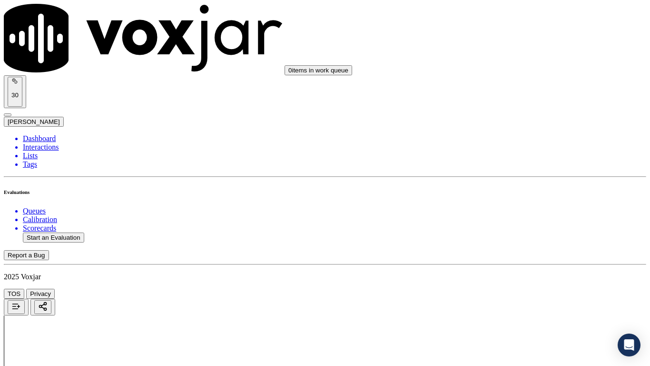
scroll to position [857, 0]
drag, startPoint x: 519, startPoint y: 133, endPoint x: 551, endPoint y: 263, distance: 133.5
click at [518, 128] on div "Yes" at bounding box center [542, 123] width 121 height 9
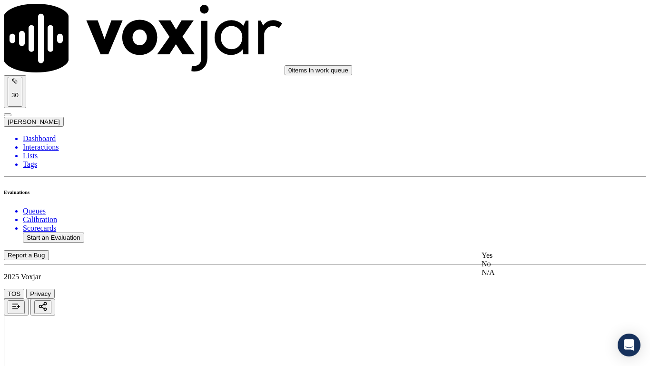
click at [526, 259] on div "Yes" at bounding box center [542, 255] width 121 height 9
click at [515, 141] on div "Yes" at bounding box center [542, 137] width 121 height 9
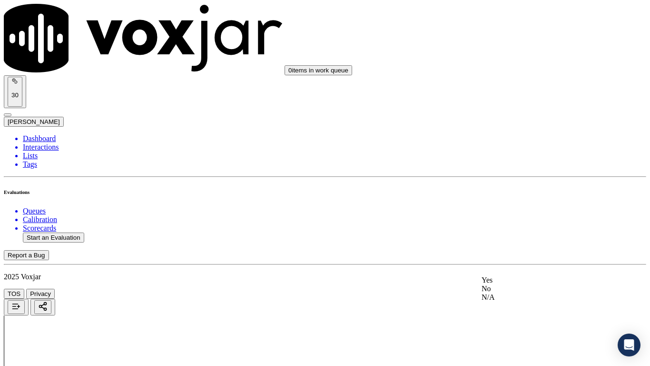
click at [526, 284] on div "Yes" at bounding box center [542, 280] width 121 height 9
click at [502, 41] on div "Yes" at bounding box center [542, 38] width 121 height 9
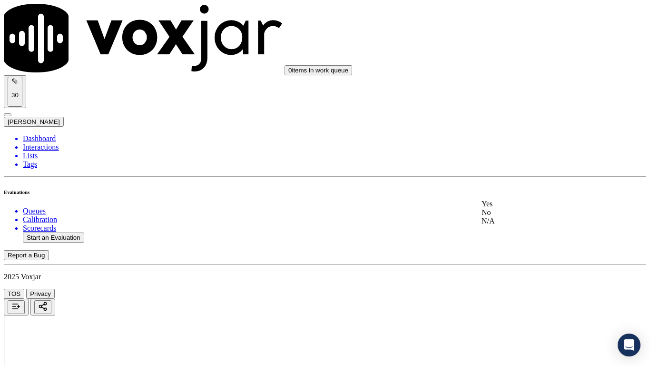
click at [527, 207] on div "Yes" at bounding box center [542, 203] width 121 height 9
click at [515, 251] on div "Yes" at bounding box center [542, 250] width 121 height 9
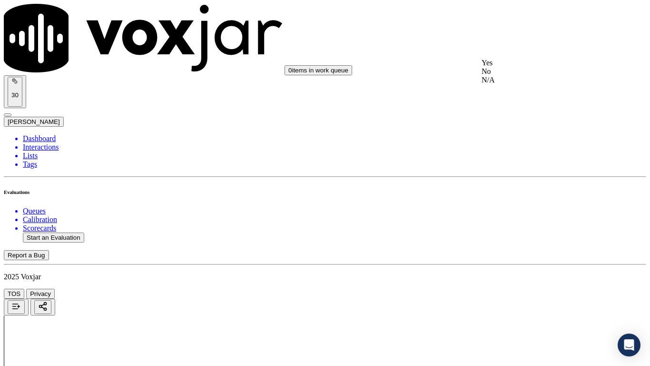
click at [505, 66] on div "Yes" at bounding box center [542, 63] width 121 height 9
click at [506, 187] on div "Yes" at bounding box center [542, 182] width 121 height 9
click at [505, 288] on div "Yes" at bounding box center [542, 314] width 121 height 9
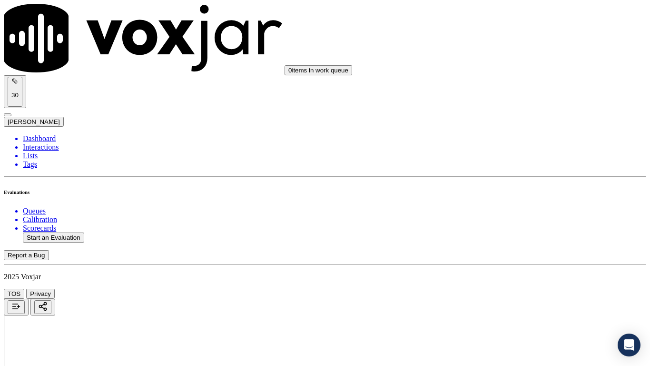
scroll to position [2285, 0]
click at [514, 67] on div "Yes" at bounding box center [542, 64] width 121 height 9
click at [526, 189] on div "Yes" at bounding box center [542, 184] width 121 height 9
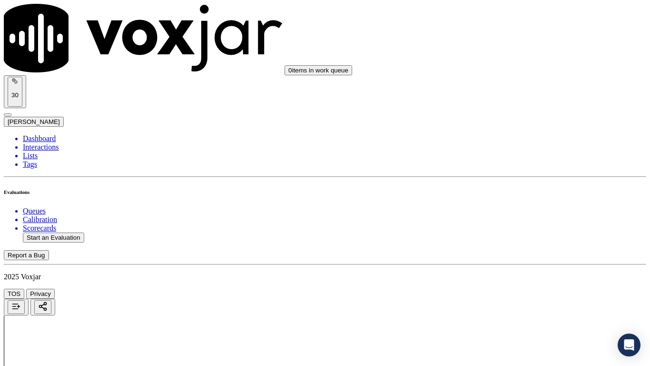
click at [520, 286] on div "Yes" at bounding box center [542, 282] width 121 height 9
click at [529, 140] on div "Yes" at bounding box center [542, 142] width 121 height 9
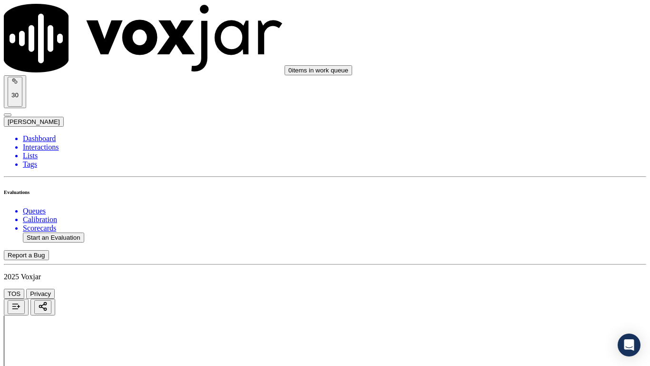
click at [519, 278] on div "Yes" at bounding box center [542, 273] width 121 height 9
click at [80, 232] on button "Start an Evaluation" at bounding box center [53, 237] width 61 height 10
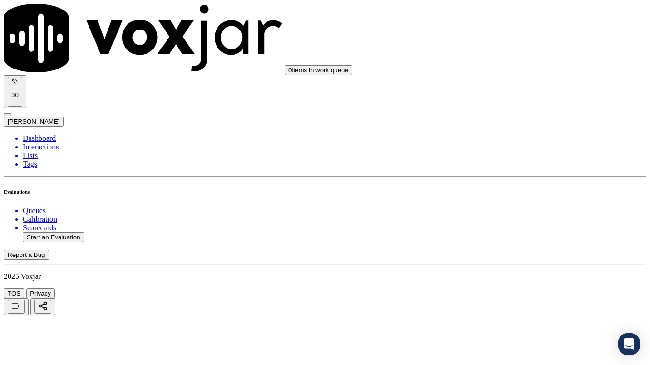
type input "20250912-154332_3303305570-all.mp3"
type input "isis"
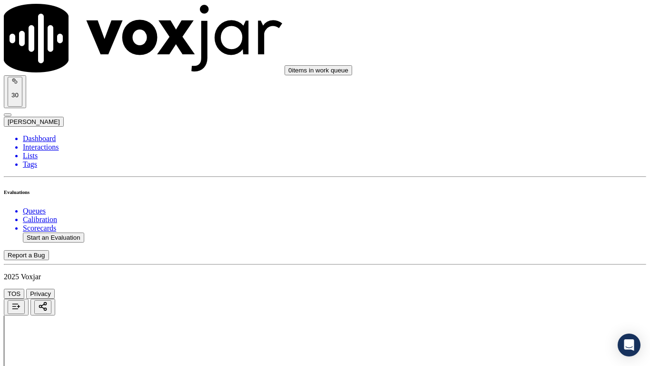
type input "[DATE]T18:40"
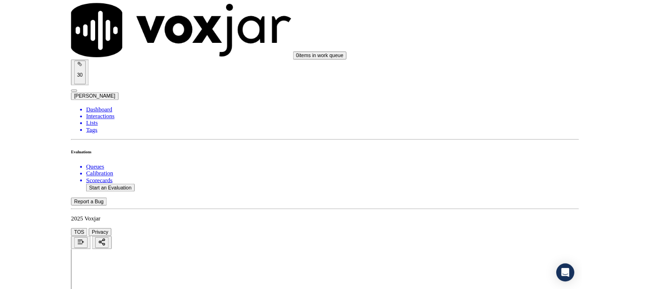
scroll to position [83, 0]
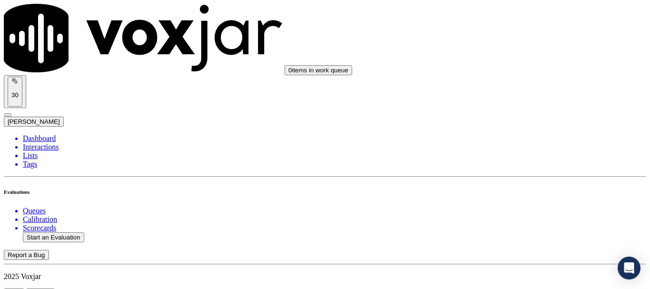
scroll to position [95, 0]
type input "[PERSON_NAME]"
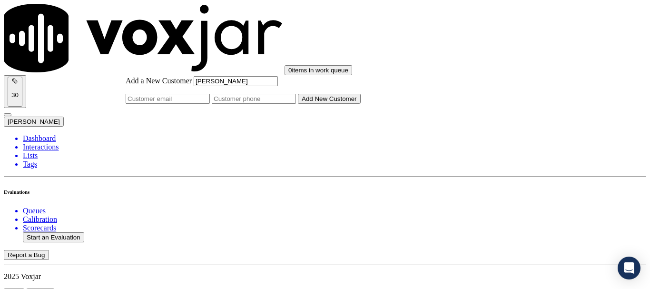
type input "[PERSON_NAME]"
click at [296, 104] on input "Add a New Customer" at bounding box center [254, 99] width 84 height 10
paste input "3303305570"
type input "3303305570"
click at [361, 104] on button "Add New Customer" at bounding box center [329, 99] width 63 height 10
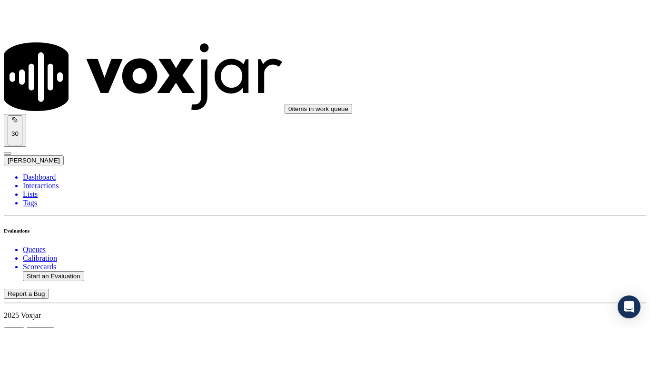
scroll to position [190, 0]
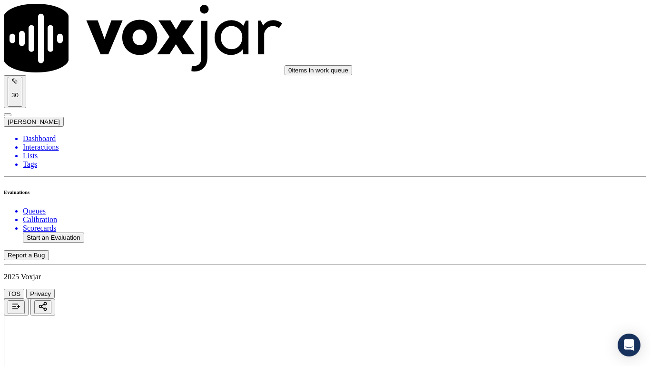
scroll to position [143, 0]
drag, startPoint x: 507, startPoint y: 28, endPoint x: 509, endPoint y: 37, distance: 9.8
click at [507, 28] on div "0 items in work queue 30 [PERSON_NAME]" at bounding box center [325, 65] width 643 height 123
drag, startPoint x: 509, startPoint y: 55, endPoint x: 538, endPoint y: 129, distance: 79.3
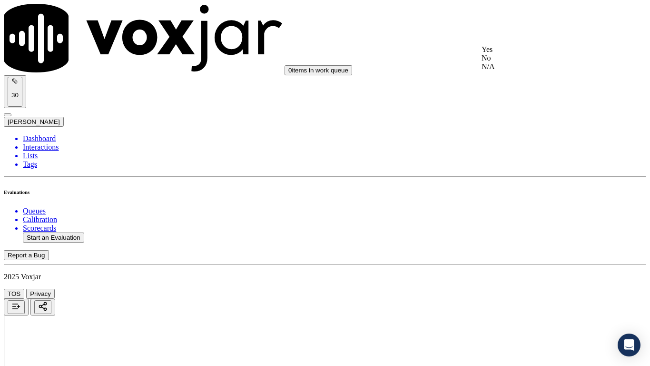
click at [509, 54] on div "Yes" at bounding box center [542, 49] width 121 height 9
click at [514, 185] on div "Yes" at bounding box center [542, 181] width 121 height 9
click at [515, 288] on div "Yes" at bounding box center [542, 301] width 121 height 9
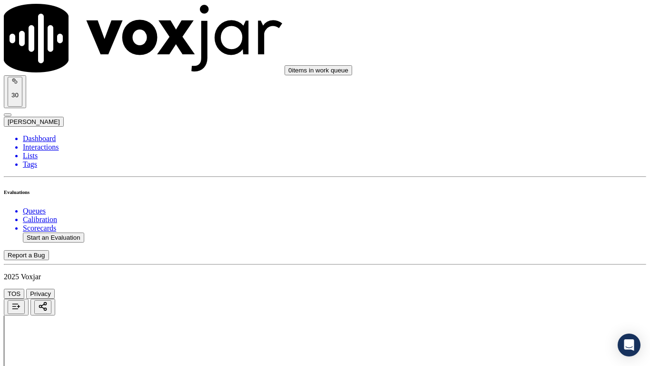
scroll to position [524, 0]
click at [501, 26] on div "0 items in work queue 30 [PERSON_NAME]" at bounding box center [325, 65] width 643 height 123
click at [518, 73] on div "N/A" at bounding box center [542, 68] width 121 height 9
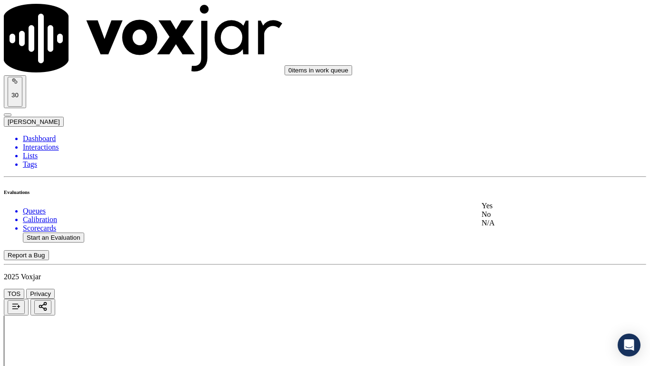
click at [527, 227] on div "N/A" at bounding box center [542, 222] width 121 height 9
click at [509, 257] on div "Yes" at bounding box center [542, 252] width 121 height 9
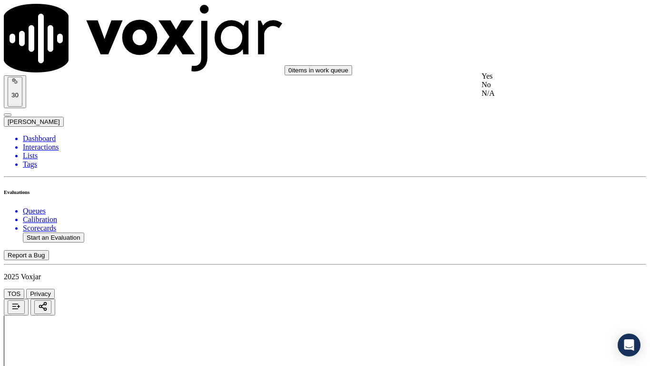
click at [521, 80] on div "Yes" at bounding box center [542, 76] width 121 height 9
click at [533, 212] on div "Yes" at bounding box center [542, 207] width 121 height 9
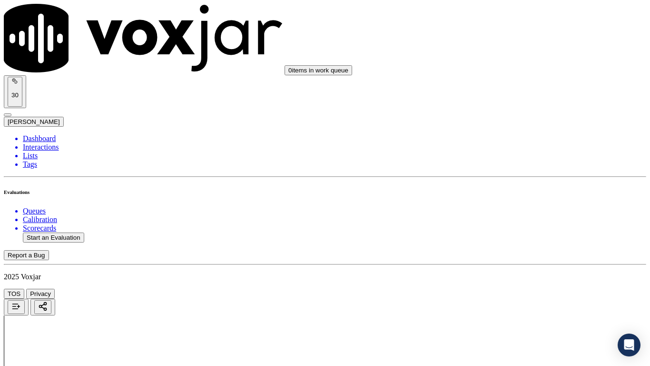
click at [504, 257] on div "Yes" at bounding box center [542, 254] width 121 height 9
click at [513, 91] on div "Yes" at bounding box center [542, 89] width 121 height 9
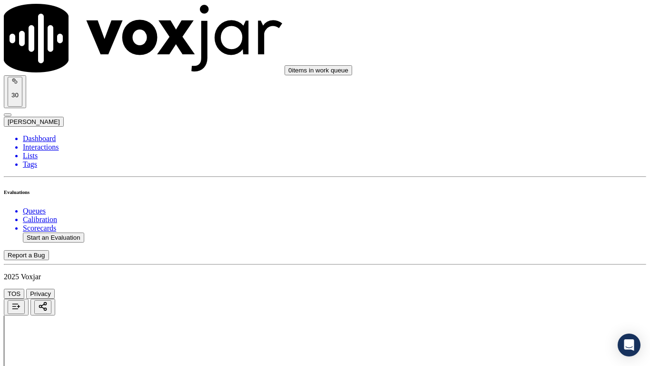
click at [519, 280] on div "Yes" at bounding box center [542, 276] width 121 height 9
click at [515, 113] on div "Yes" at bounding box center [542, 108] width 121 height 9
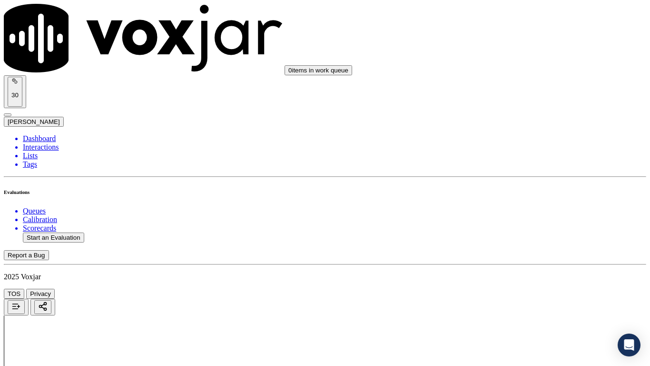
click at [517, 233] on div "Yes" at bounding box center [542, 228] width 121 height 9
click at [514, 279] on div "Yes" at bounding box center [542, 275] width 121 height 9
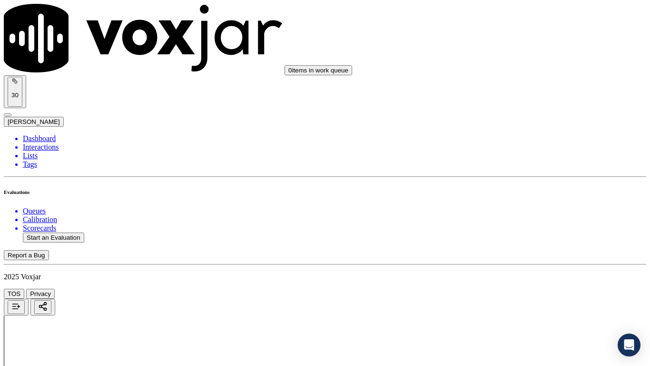
click at [528, 92] on div "Yes" at bounding box center [542, 87] width 121 height 9
click at [532, 223] on div "Yes" at bounding box center [542, 219] width 121 height 9
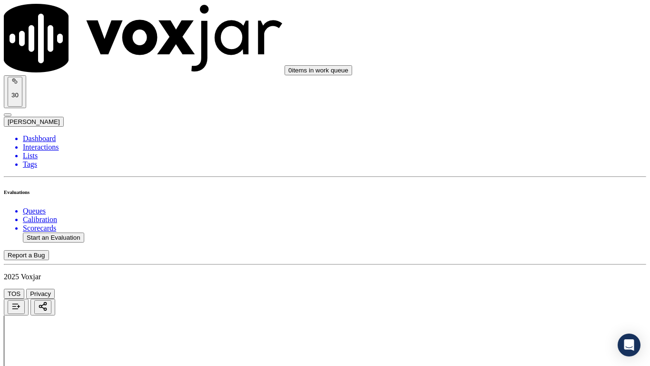
click at [520, 136] on div "Yes" at bounding box center [542, 137] width 121 height 9
click at [514, 114] on div "Yes" at bounding box center [542, 112] width 121 height 9
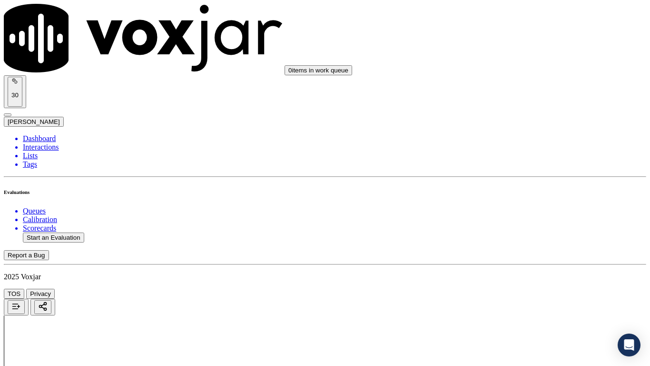
scroll to position [2475, 0]
click at [521, 169] on div "Yes" at bounding box center [542, 164] width 121 height 9
click at [531, 288] on div "No" at bounding box center [542, 293] width 121 height 9
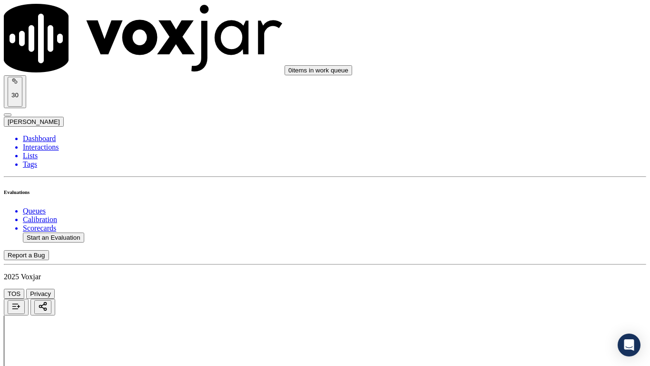
click at [518, 287] on div "Yes" at bounding box center [542, 284] width 121 height 9
drag, startPoint x: 527, startPoint y: 236, endPoint x: 525, endPoint y: 248, distance: 12.9
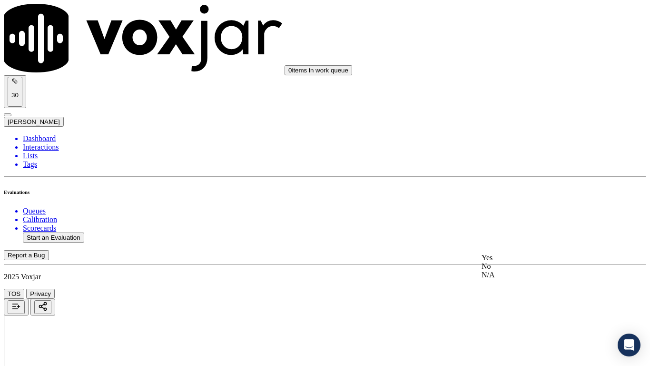
click at [525, 259] on div "Yes" at bounding box center [542, 257] width 121 height 9
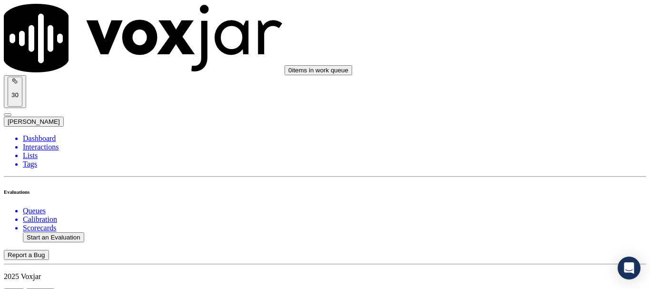
click at [68, 232] on button "Start an Evaluation" at bounding box center [53, 237] width 61 height 10
type input "20250912-105612_7244568021-all.mp3"
type input "car"
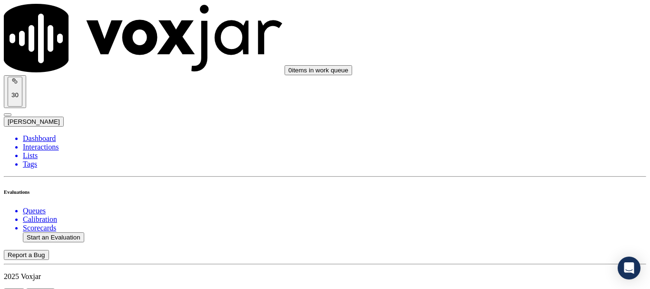
type input "[DATE]T19:21"
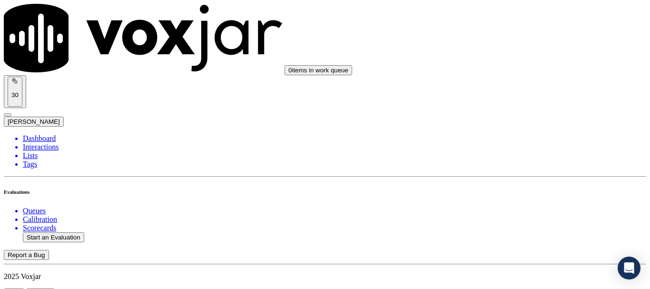
scroll to position [143, 0]
type input "[PERSON_NAME]"
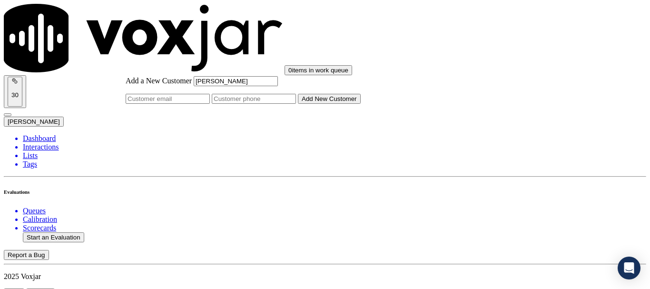
type input "[PERSON_NAME]"
drag, startPoint x: 378, startPoint y: 150, endPoint x: 373, endPoint y: 159, distance: 10.5
click at [296, 104] on input "Add a New Customer" at bounding box center [254, 99] width 84 height 10
paste input "7244568021"
type input "7244568021"
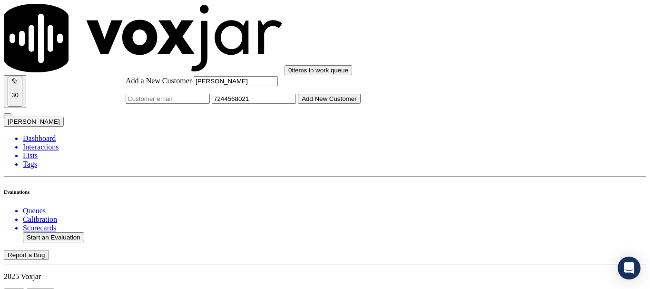
click at [361, 104] on button "Add New Customer" at bounding box center [329, 99] width 63 height 10
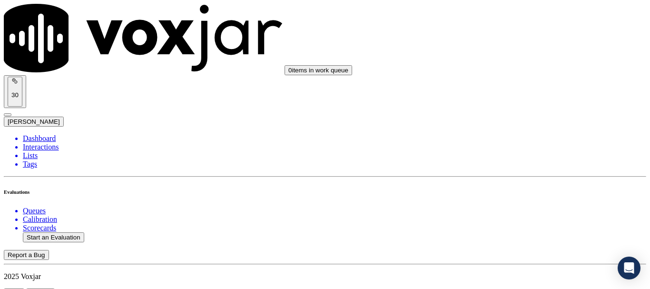
scroll to position [1460, 0]
click at [544, 114] on div "No" at bounding box center [542, 109] width 121 height 9
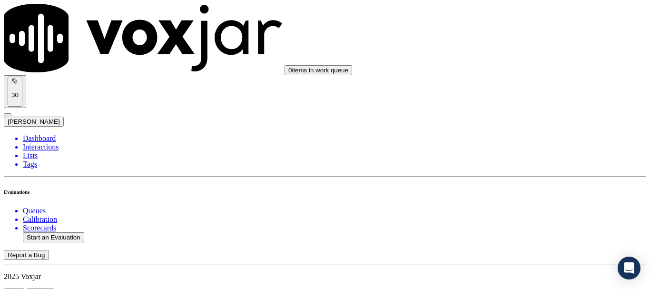
paste textarea "5.54sec The agent completely skipped informing the customer about the rate and …"
type textarea "5.54sec The agent completely skipped informing the customer about the rate and …"
click at [521, 107] on div "No" at bounding box center [542, 103] width 121 height 9
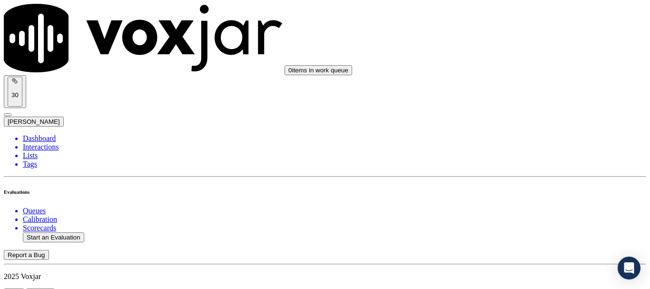
paste textarea "3.59sec Agent missed stating the script line: 'My understanding is that you are…"
type textarea "3.59sec Agent missed stating the script line: 'My understanding is that you are…"
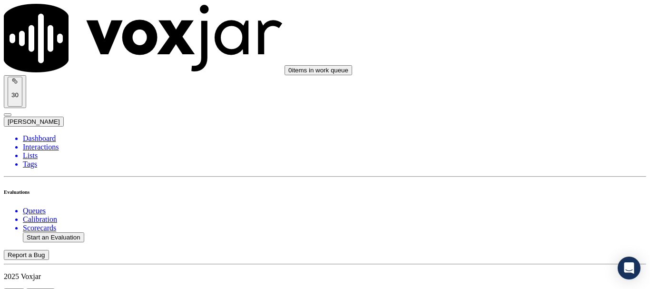
click at [532, 138] on div "Yes" at bounding box center [542, 133] width 121 height 9
click at [519, 181] on div "Yes" at bounding box center [542, 180] width 121 height 9
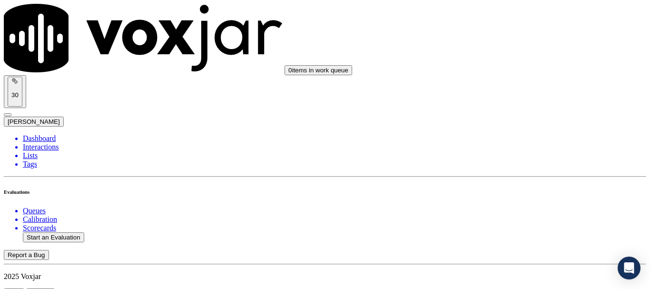
click at [532, 140] on div "Yes" at bounding box center [542, 138] width 121 height 9
click at [523, 187] on div "Yes" at bounding box center [542, 184] width 121 height 9
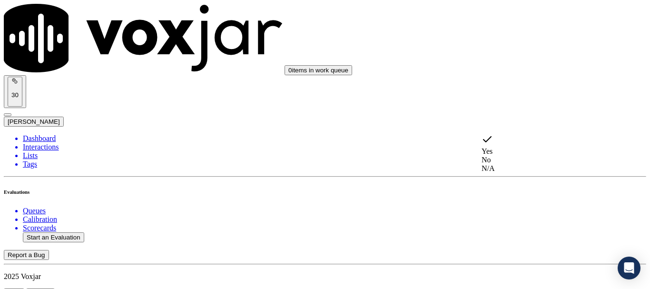
click at [517, 159] on div "No" at bounding box center [542, 160] width 121 height 9
click at [529, 185] on div "Yes" at bounding box center [542, 181] width 121 height 9
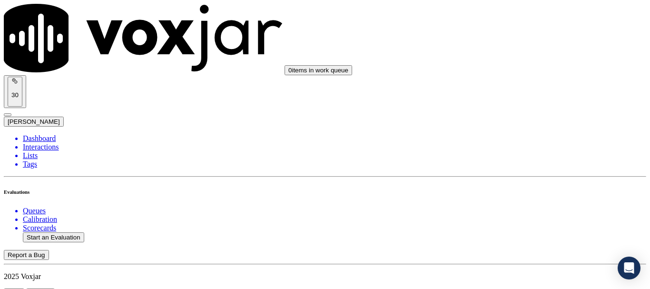
click at [512, 209] on div "Yes" at bounding box center [542, 204] width 121 height 9
click at [524, 162] on div "Yes" at bounding box center [542, 158] width 121 height 9
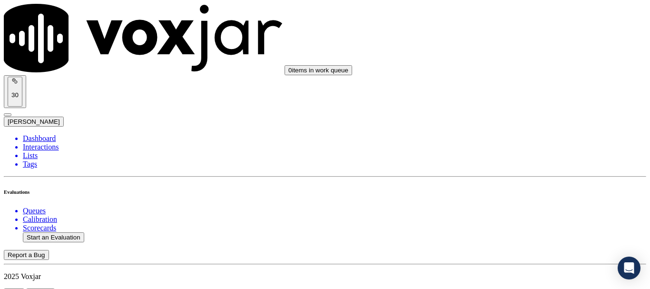
click at [534, 185] on div "Yes" at bounding box center [542, 181] width 121 height 9
click at [515, 182] on div "Yes" at bounding box center [542, 178] width 121 height 9
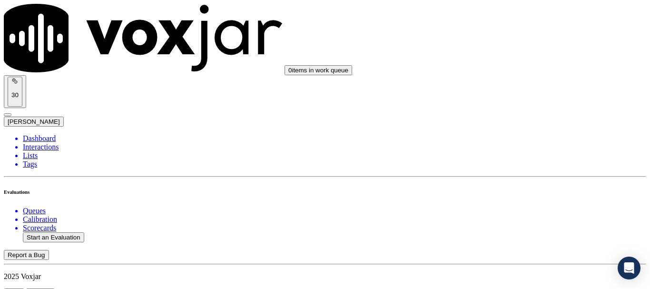
scroll to position [1193, 0]
click at [530, 186] on div "Yes" at bounding box center [542, 182] width 121 height 9
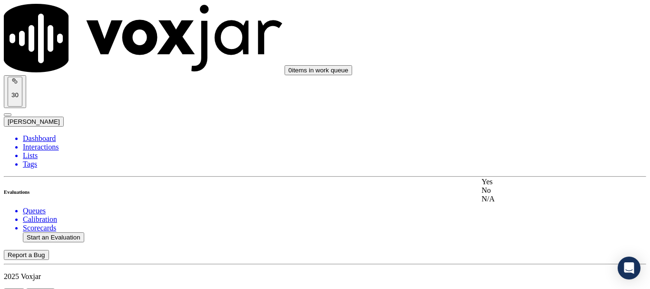
click at [536, 184] on div "Yes" at bounding box center [542, 182] width 121 height 9
click at [526, 66] on div "Yes" at bounding box center [542, 62] width 121 height 9
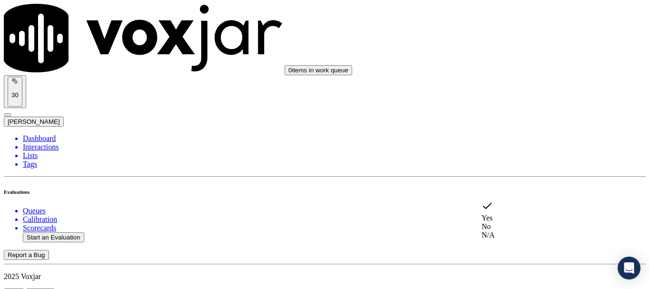
click at [531, 224] on div "No" at bounding box center [542, 226] width 121 height 9
paste textarea "7.22sec Agent failed to ask for or verify the CX's phone number and email"
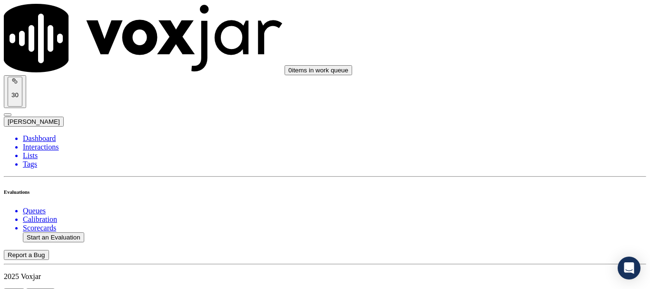
scroll to position [812, 0]
type textarea "7.22sec Agent failed to ask for or verify the CX's phone number and email"
click at [523, 170] on div "Yes" at bounding box center [542, 168] width 121 height 9
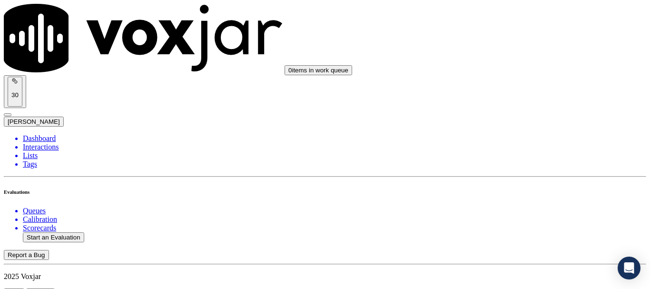
click at [524, 182] on div "Yes" at bounding box center [542, 180] width 121 height 9
click at [520, 63] on div "Yes" at bounding box center [542, 60] width 121 height 9
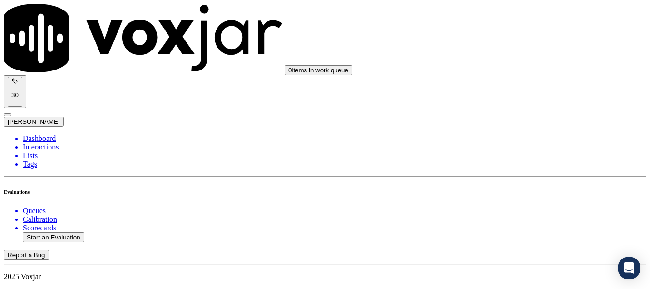
click at [521, 100] on div "Yes" at bounding box center [542, 96] width 121 height 9
click at [520, 129] on div "N/A" at bounding box center [542, 126] width 121 height 9
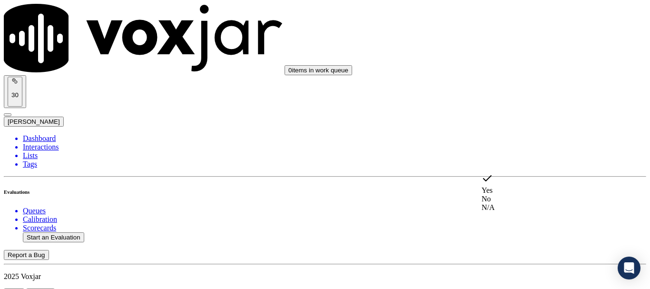
click at [510, 212] on div "N/A" at bounding box center [542, 207] width 121 height 9
click at [518, 207] on div "Yes" at bounding box center [542, 202] width 121 height 9
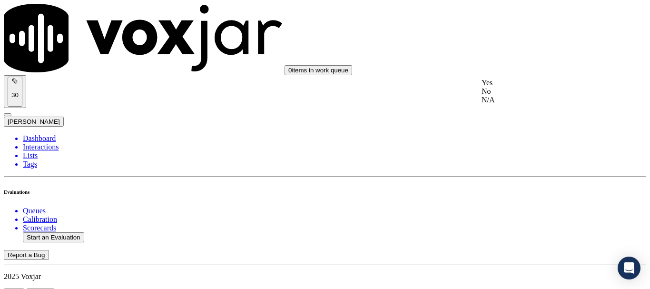
click at [515, 86] on div "Yes" at bounding box center [542, 83] width 121 height 9
click at [514, 99] on div "Yes" at bounding box center [542, 94] width 121 height 9
